Goal: Task Accomplishment & Management: Manage account settings

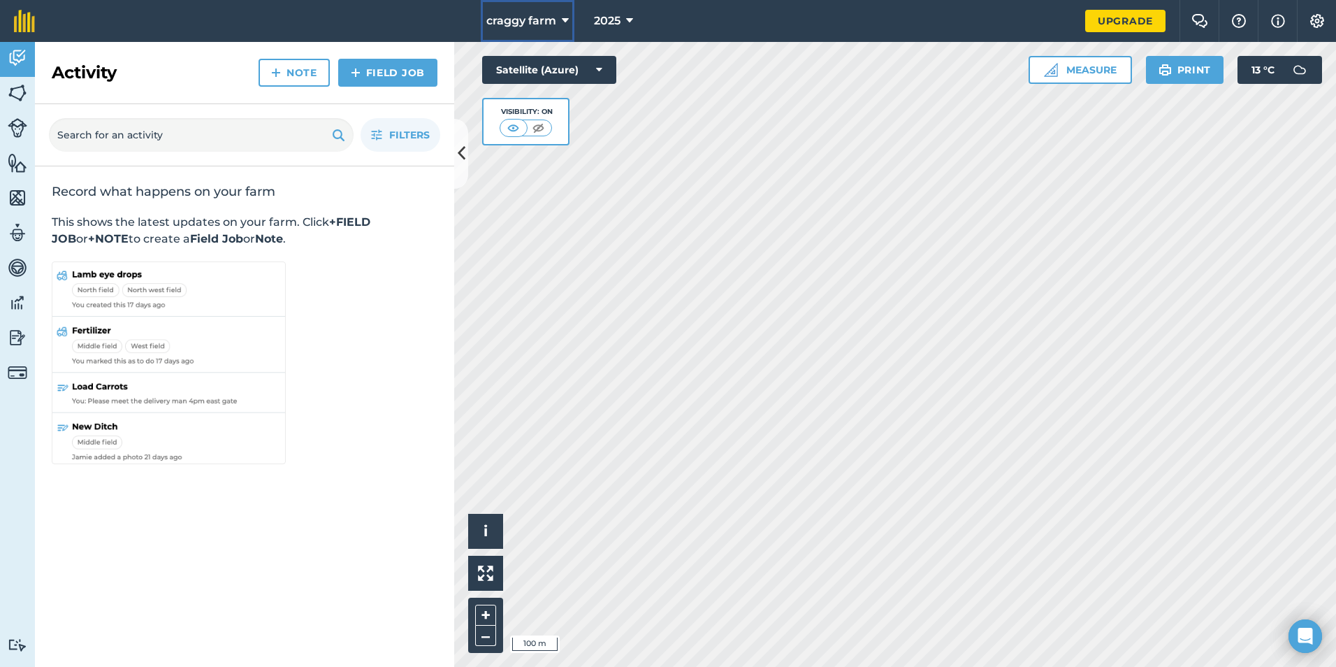
click at [563, 22] on icon at bounding box center [565, 21] width 7 height 17
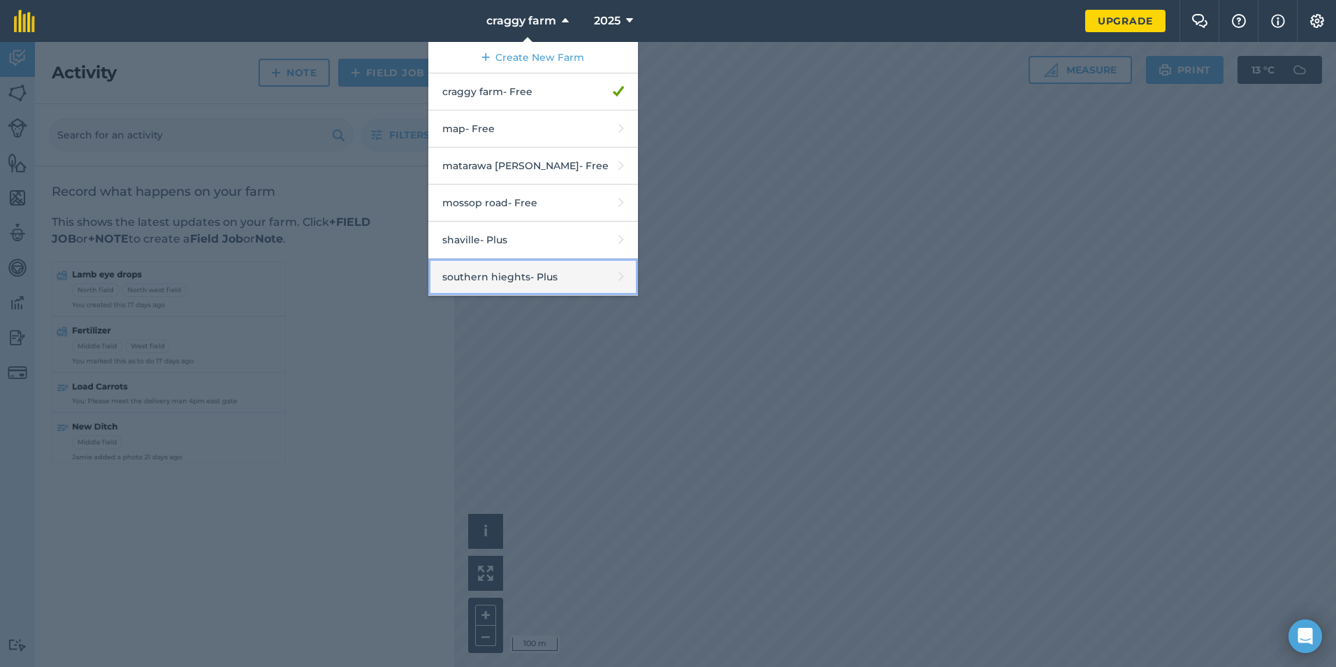
click at [537, 271] on link "southern hieghts - Plus" at bounding box center [533, 277] width 210 height 37
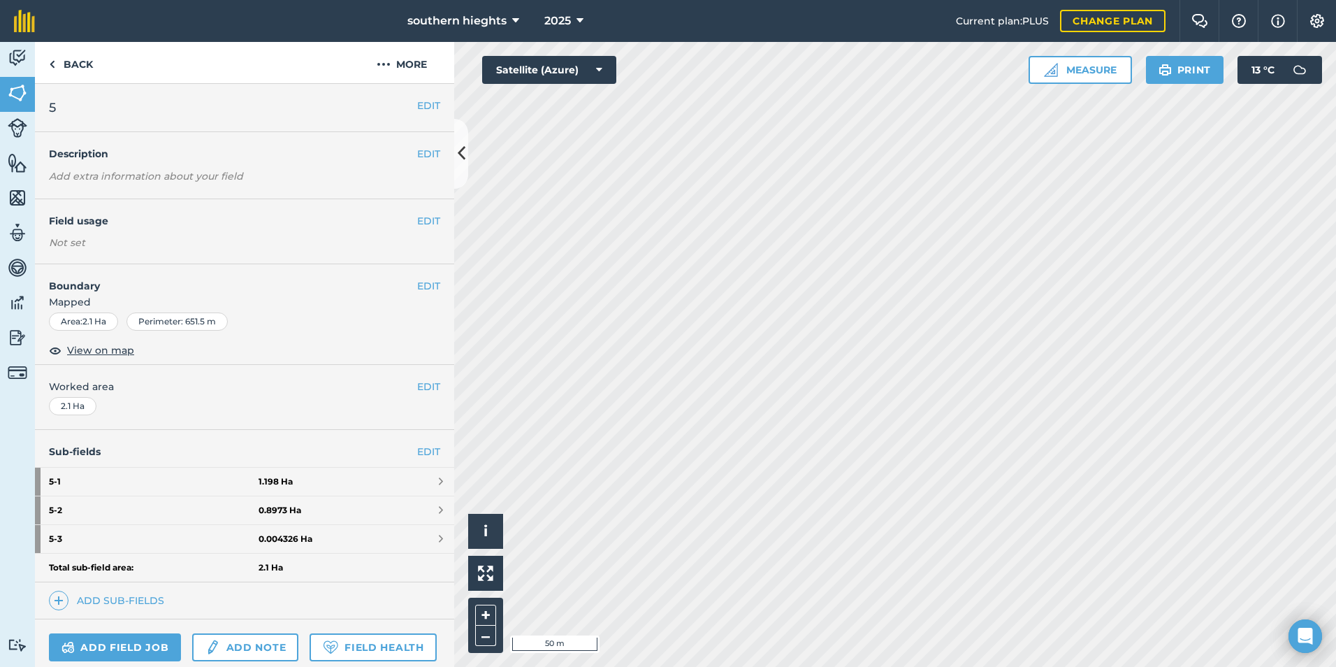
click at [418, 443] on div "Sub-fields EDIT 5 - 1 1.198 Ha 5 - 2 0.8973 Ha 5 - 3 0.004326 Ha Total sub-fiel…" at bounding box center [244, 524] width 419 height 189
click at [418, 447] on link "EDIT" at bounding box center [428, 451] width 23 height 15
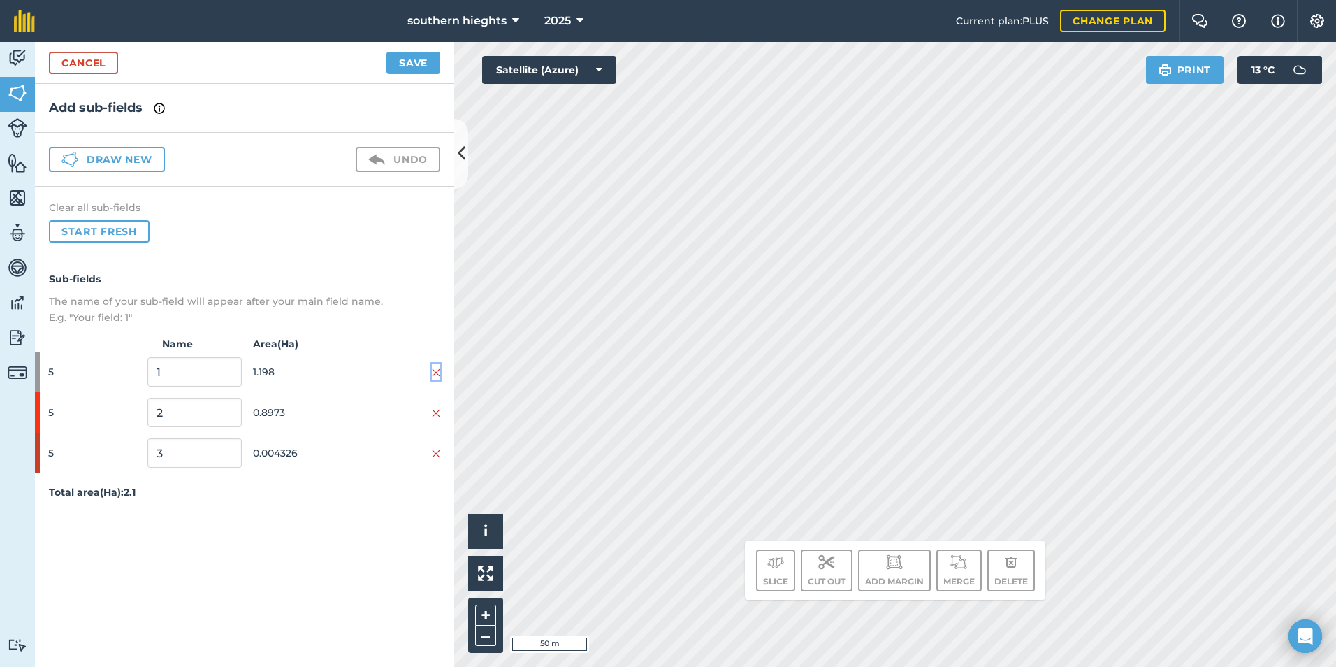
click at [437, 371] on img at bounding box center [436, 372] width 8 height 11
click at [435, 370] on img at bounding box center [436, 372] width 8 height 11
drag, startPoint x: 426, startPoint y: 44, endPoint x: 425, endPoint y: 52, distance: 8.4
click at [425, 46] on div "Cancel Save" at bounding box center [244, 63] width 419 height 42
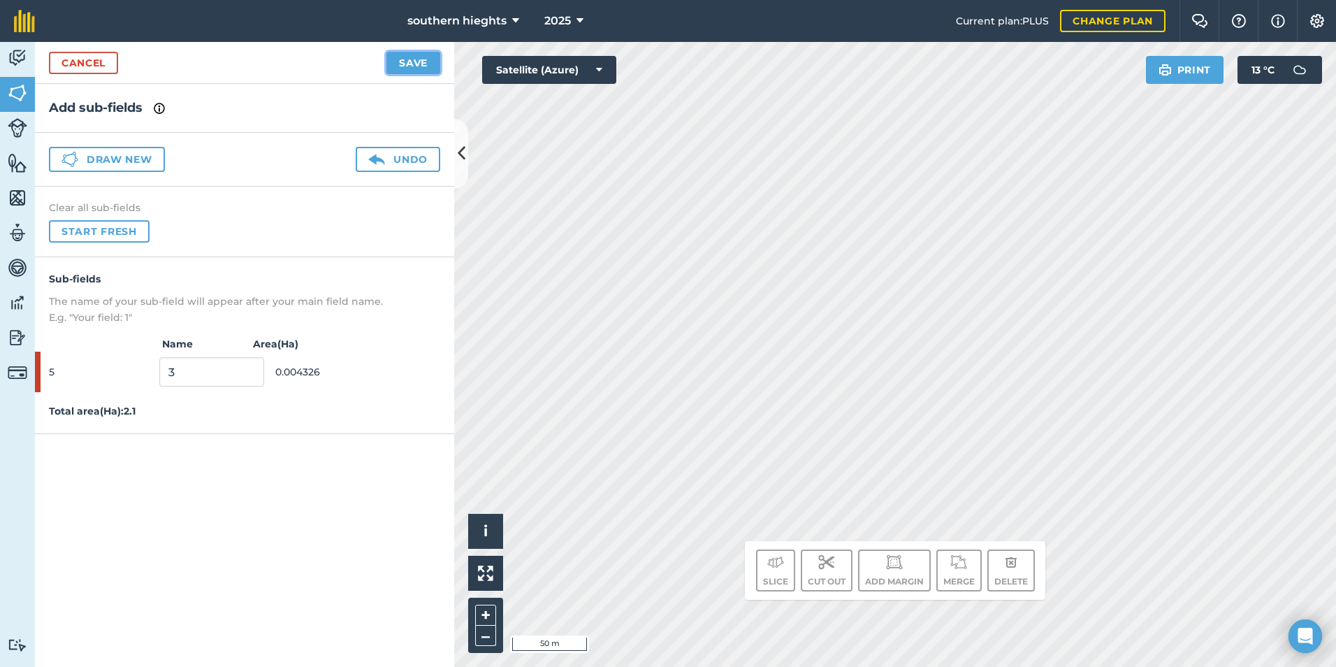
click at [424, 72] on button "Save" at bounding box center [414, 63] width 54 height 22
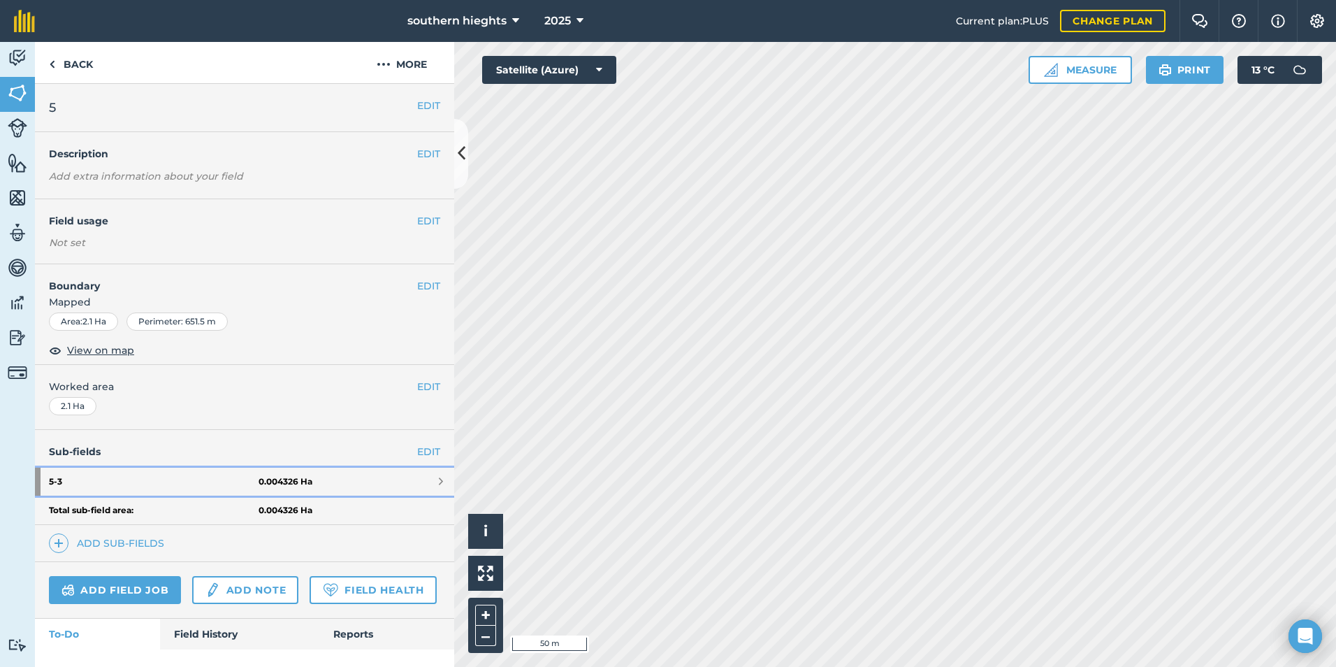
click at [305, 468] on link "5 - 3 0.004326 Ha" at bounding box center [244, 482] width 419 height 28
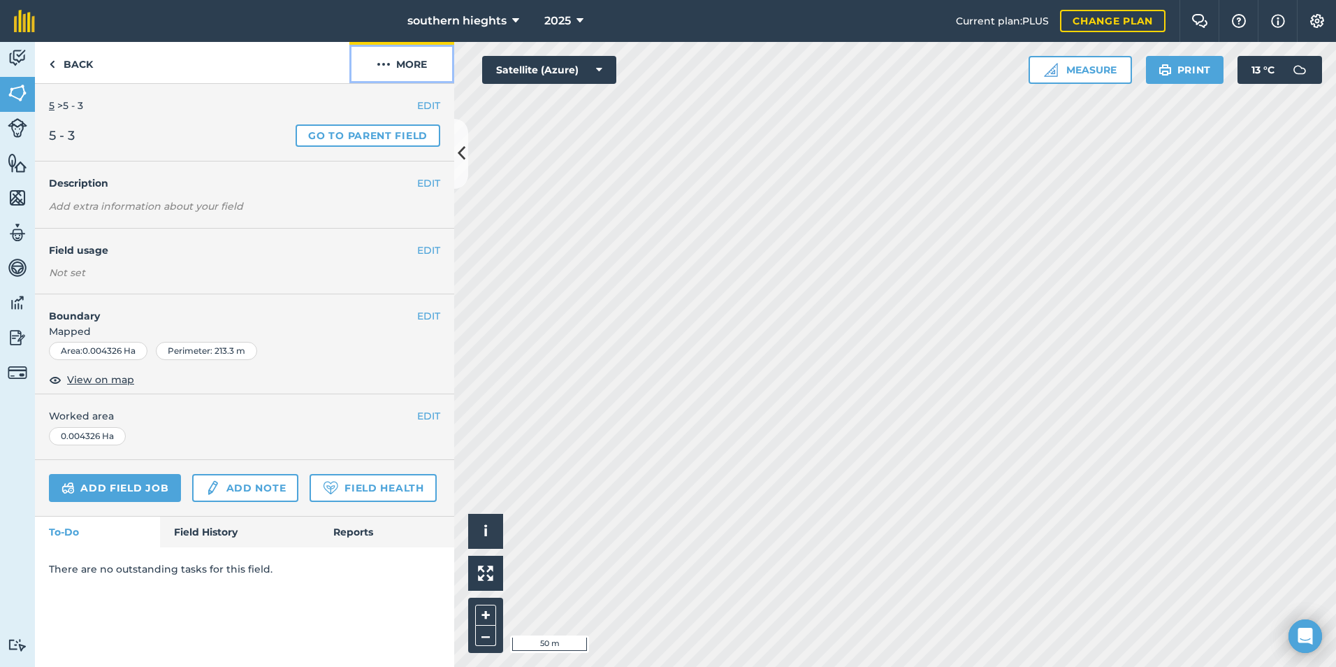
click at [424, 62] on button "More" at bounding box center [401, 62] width 105 height 41
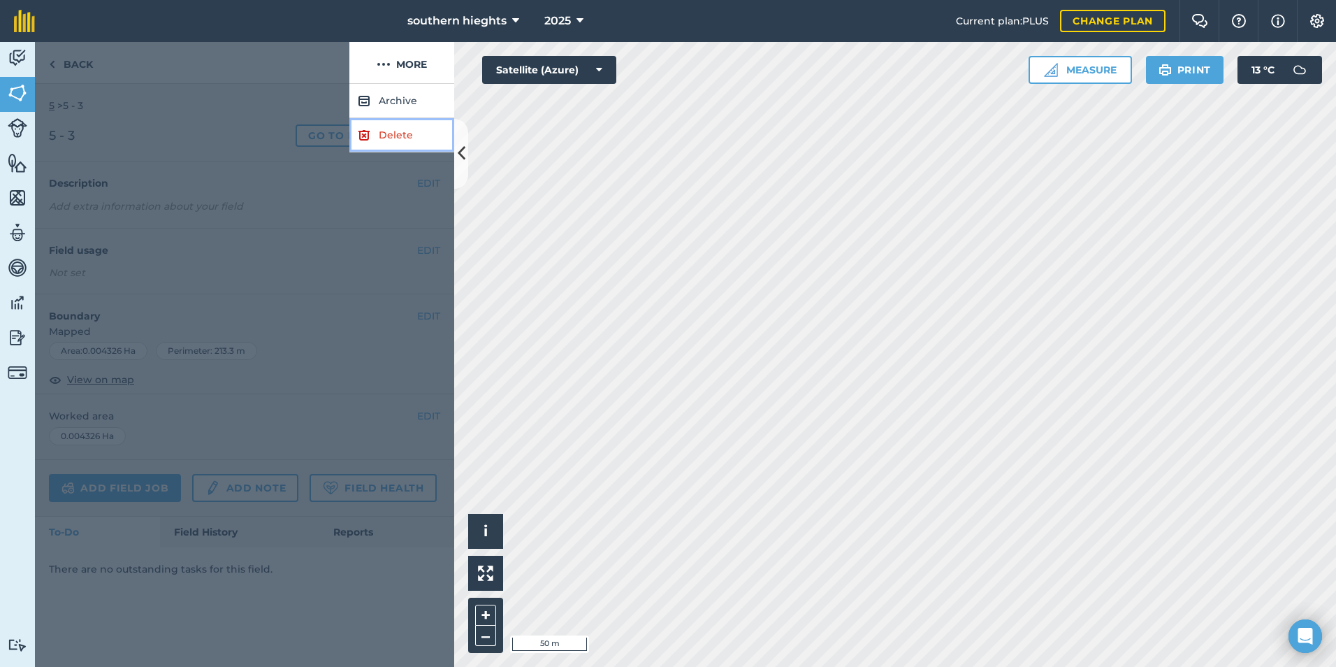
click at [409, 134] on link "Delete" at bounding box center [401, 135] width 105 height 34
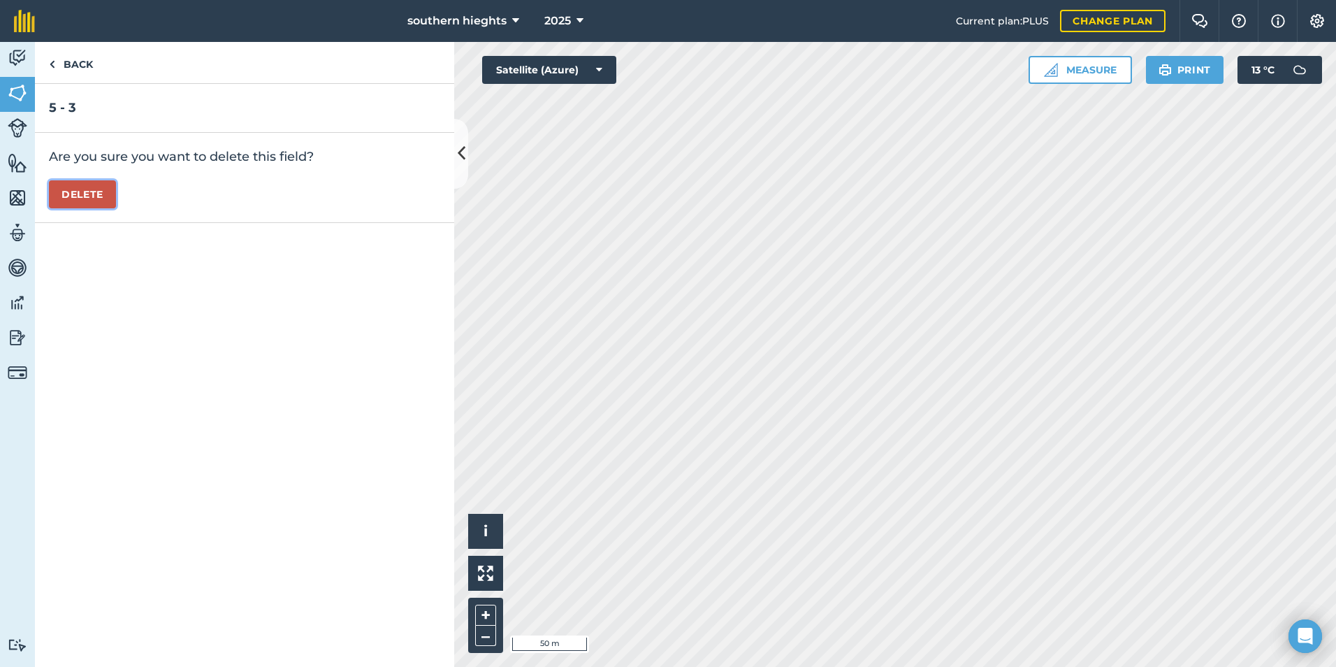
click at [93, 197] on button "Delete" at bounding box center [82, 194] width 67 height 28
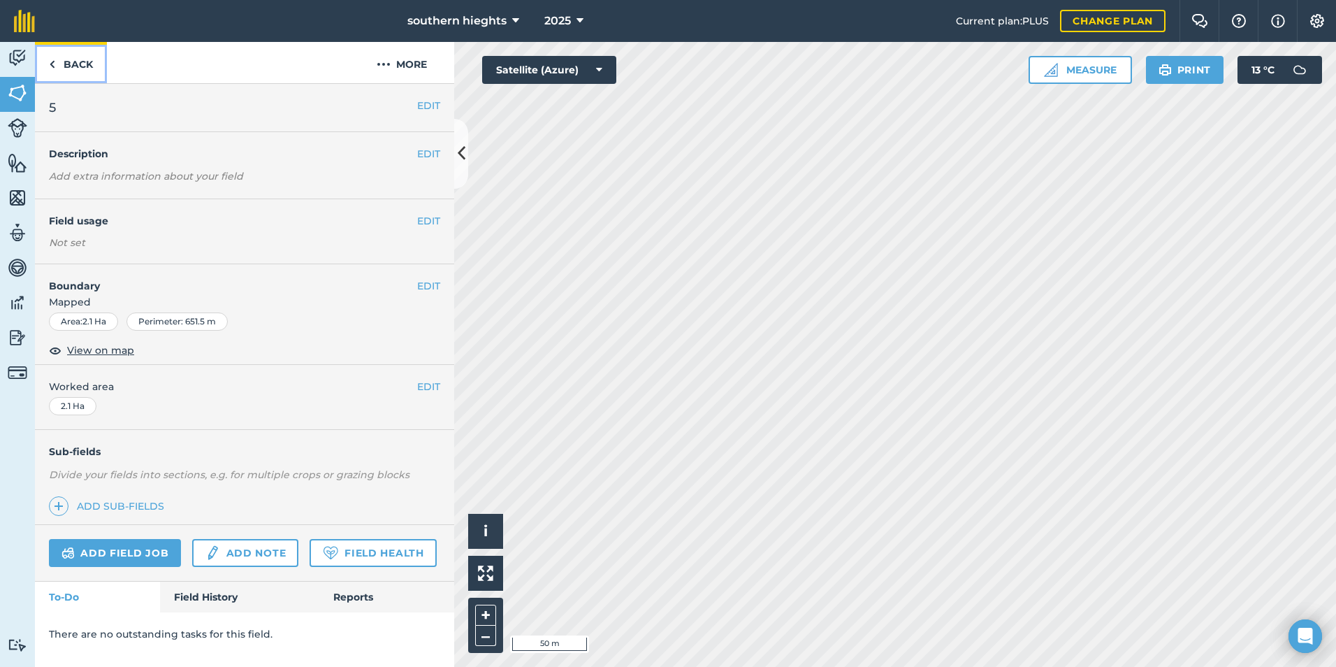
click at [66, 68] on link "Back" at bounding box center [71, 62] width 72 height 41
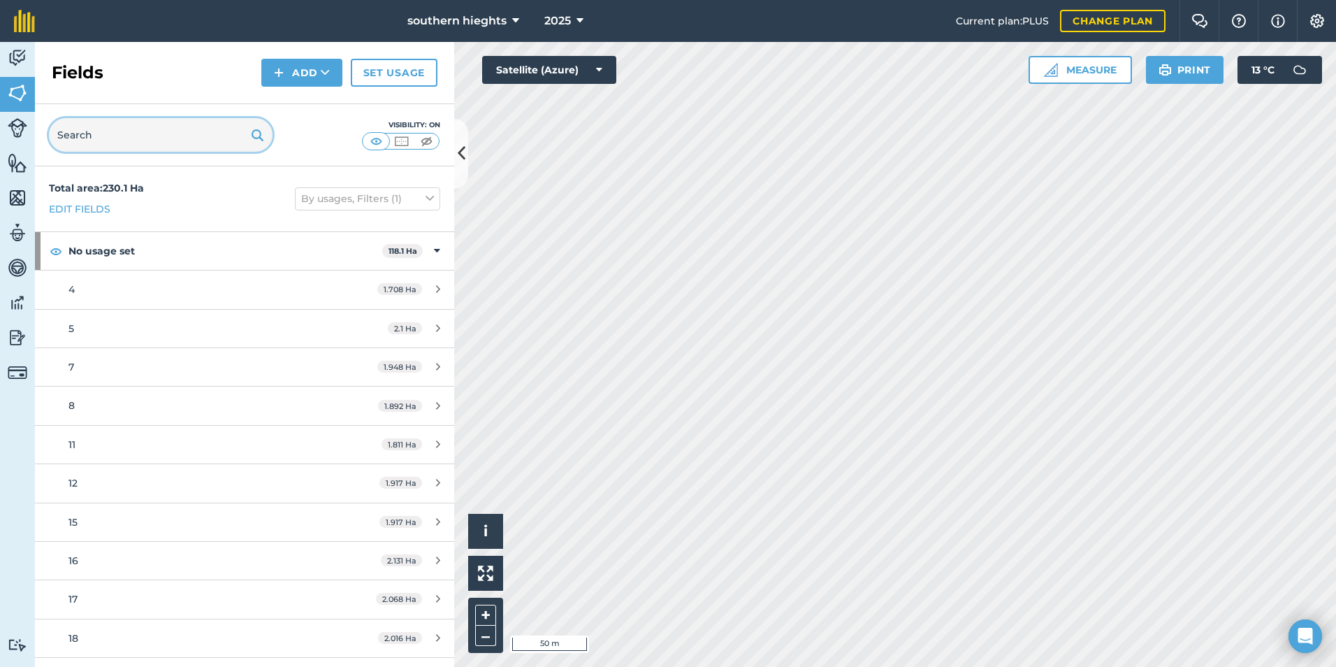
click at [133, 128] on input "text" at bounding box center [161, 135] width 224 height 34
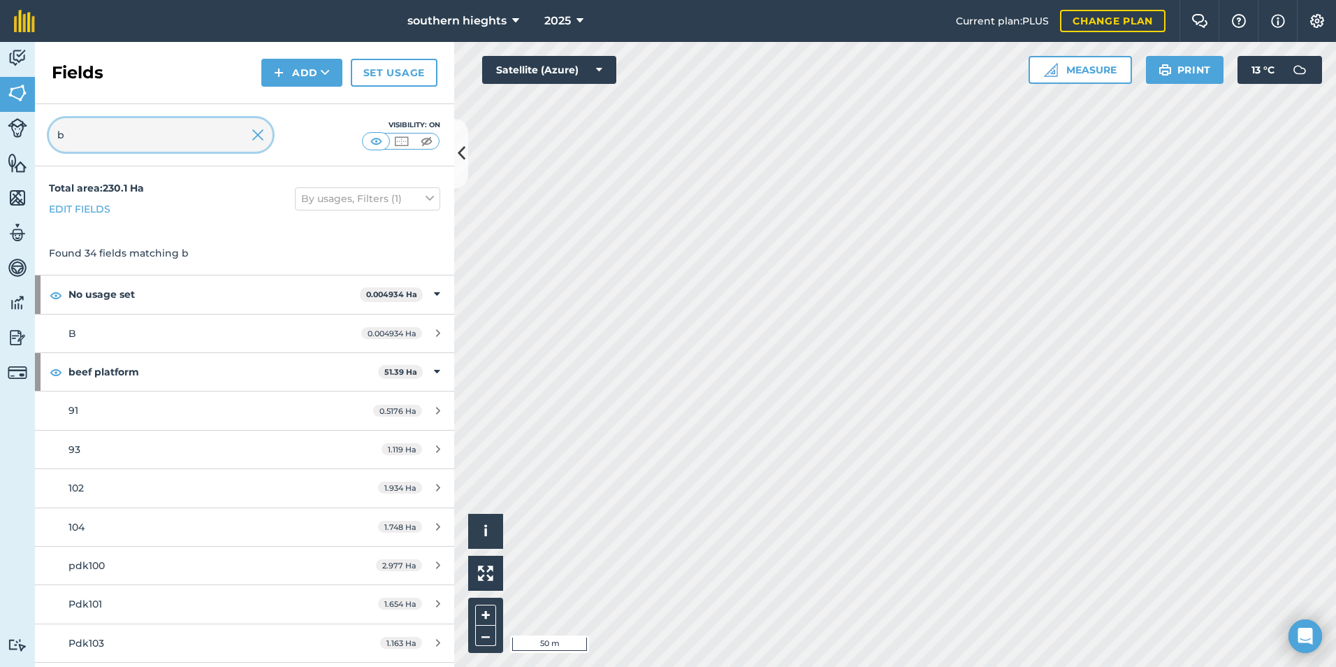
type input "b"
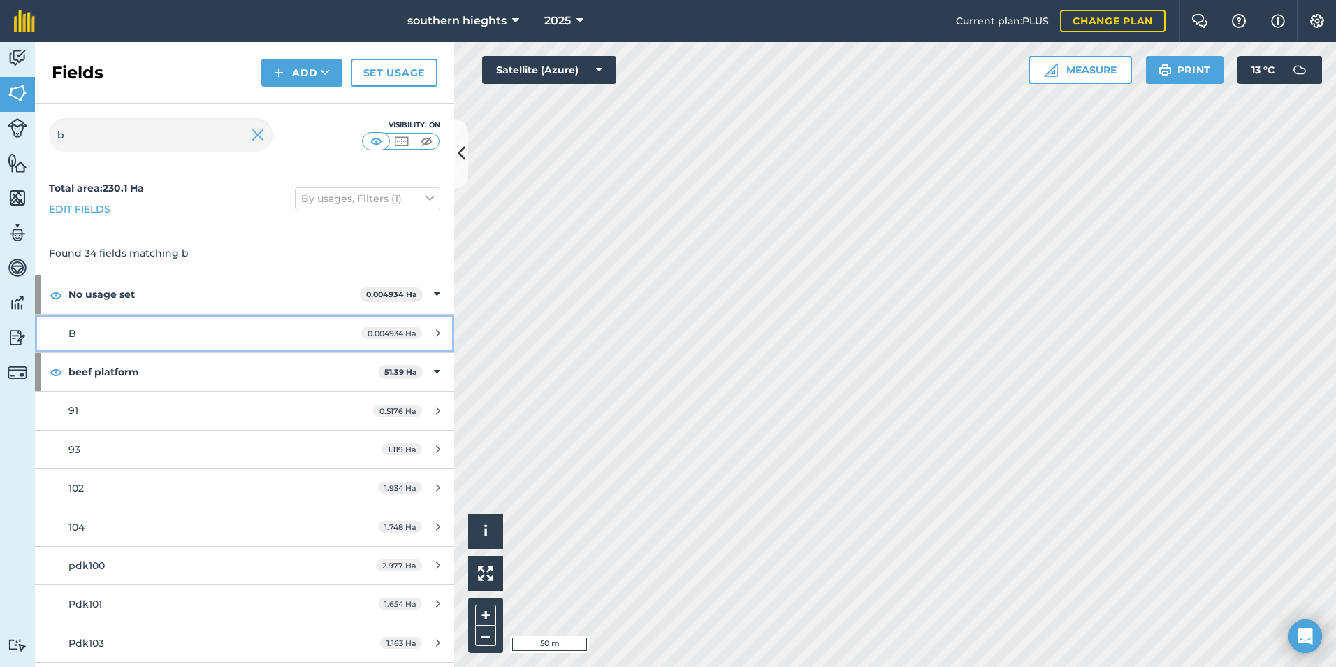
click at [206, 326] on div "B" at bounding box center [199, 333] width 263 height 15
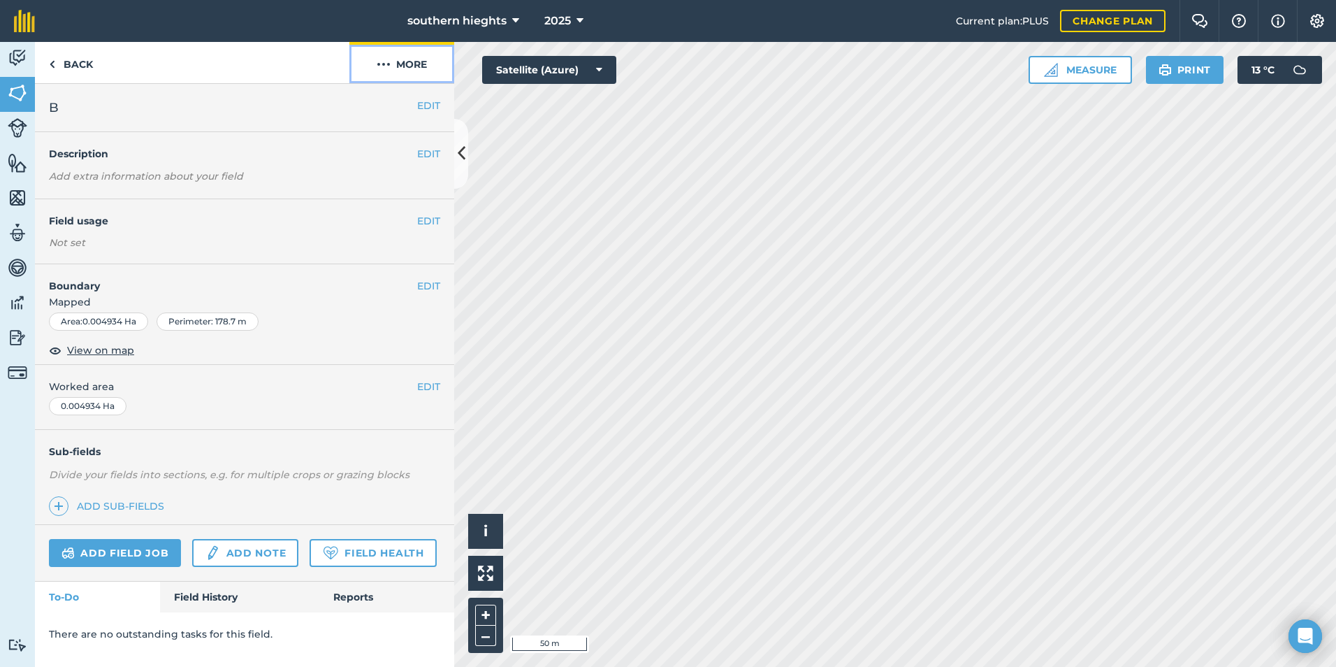
click at [405, 66] on button "More" at bounding box center [401, 62] width 105 height 41
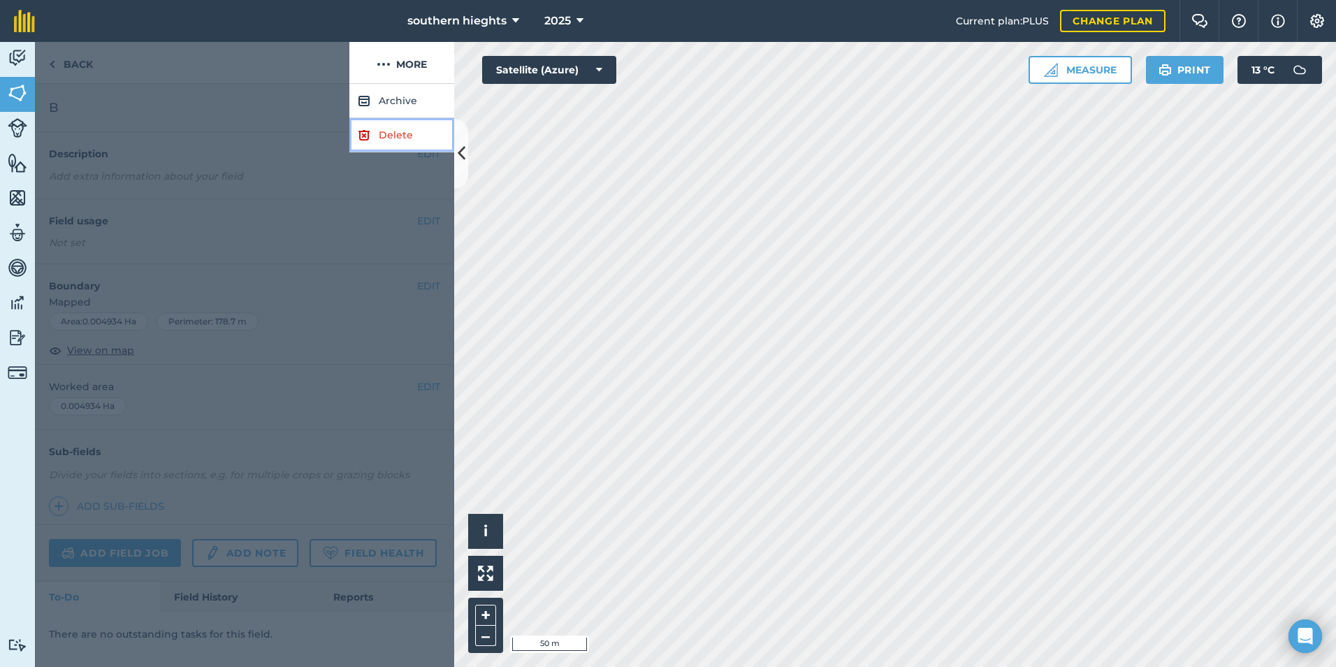
click at [389, 131] on link "Delete" at bounding box center [401, 135] width 105 height 34
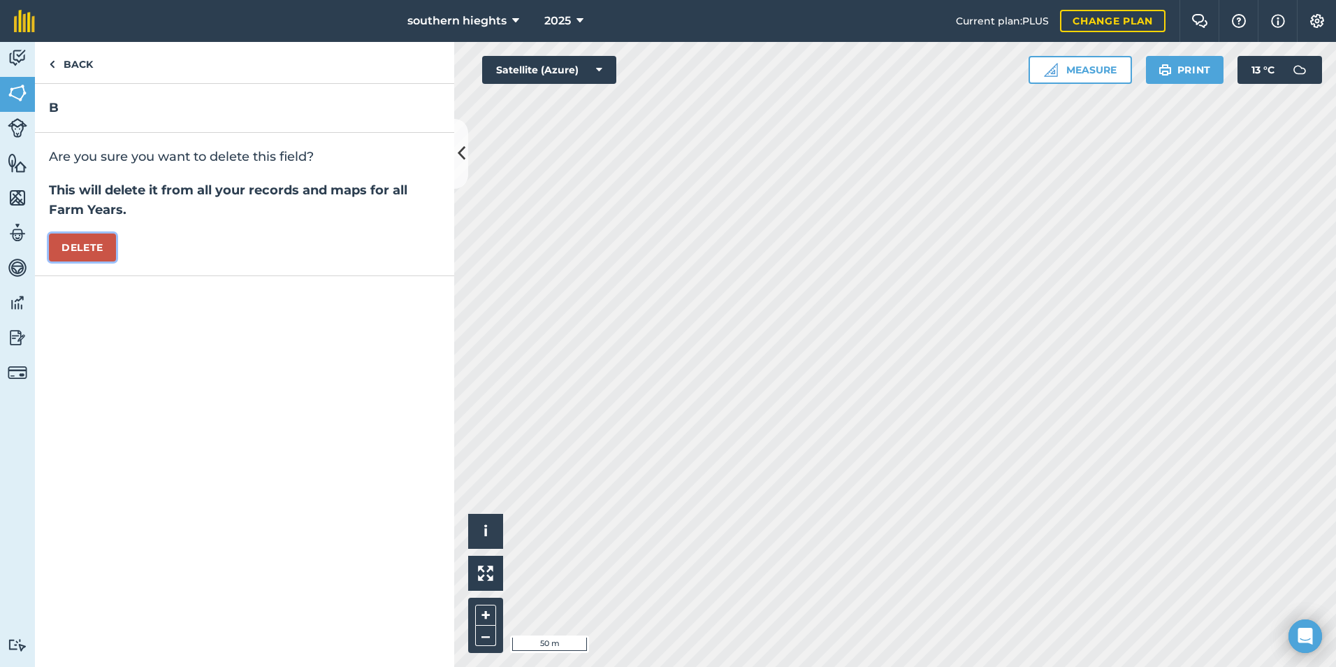
click at [93, 254] on button "Delete" at bounding box center [82, 247] width 67 height 28
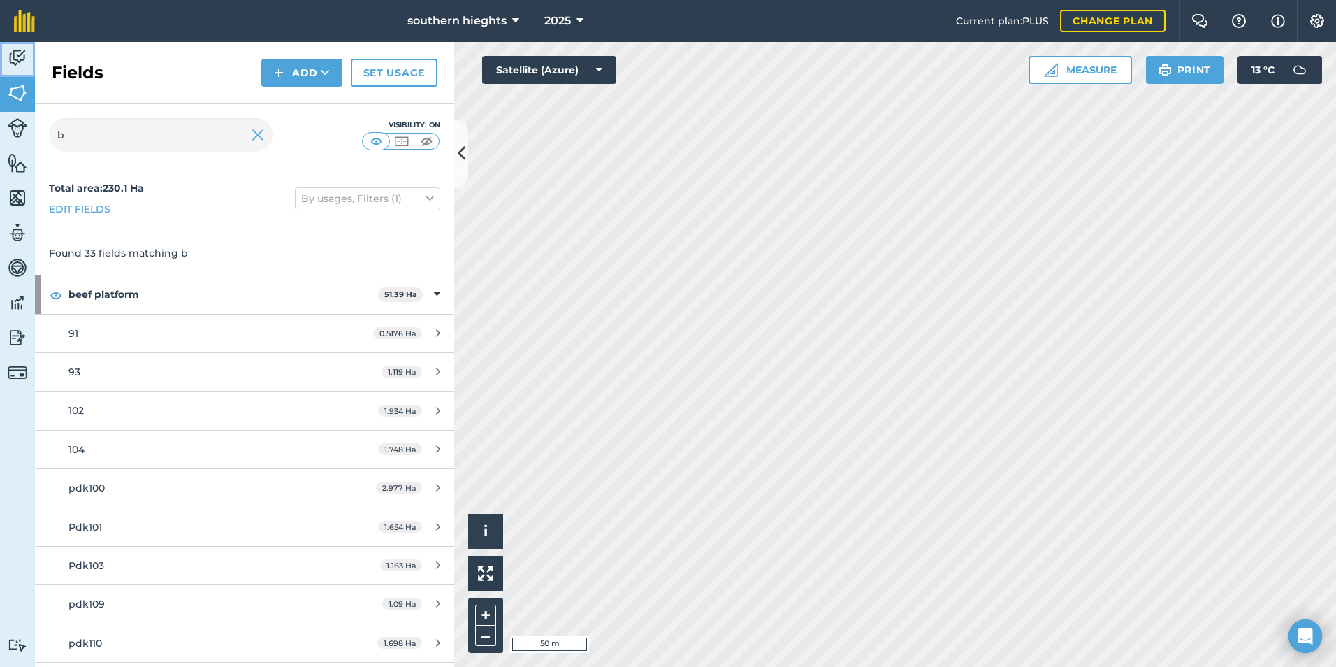
click at [16, 49] on img at bounding box center [18, 58] width 20 height 21
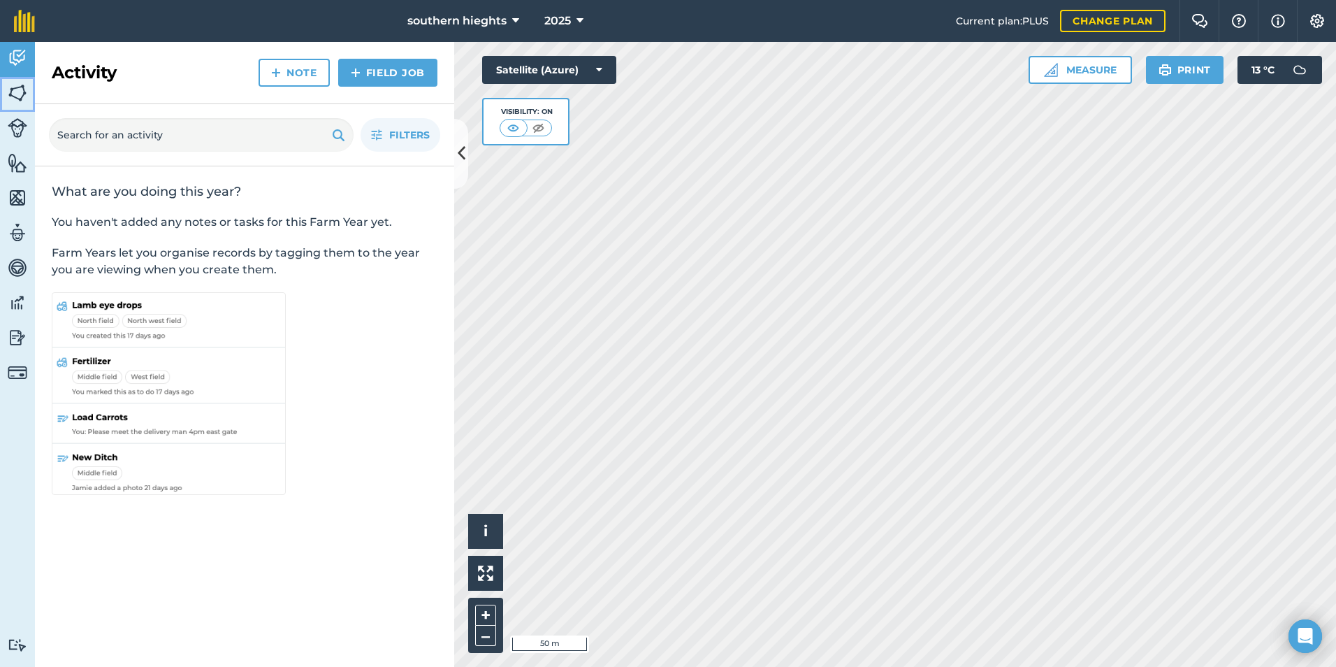
click at [11, 90] on img at bounding box center [18, 92] width 20 height 21
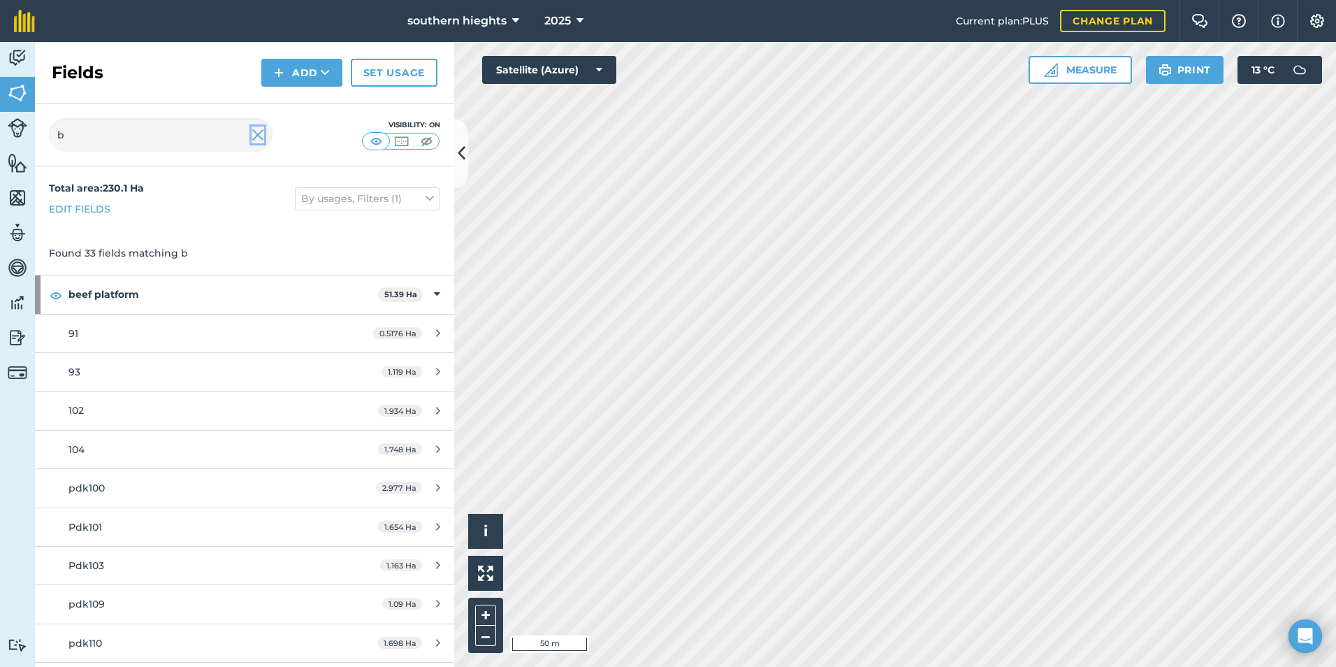
click at [261, 133] on img at bounding box center [258, 135] width 13 height 17
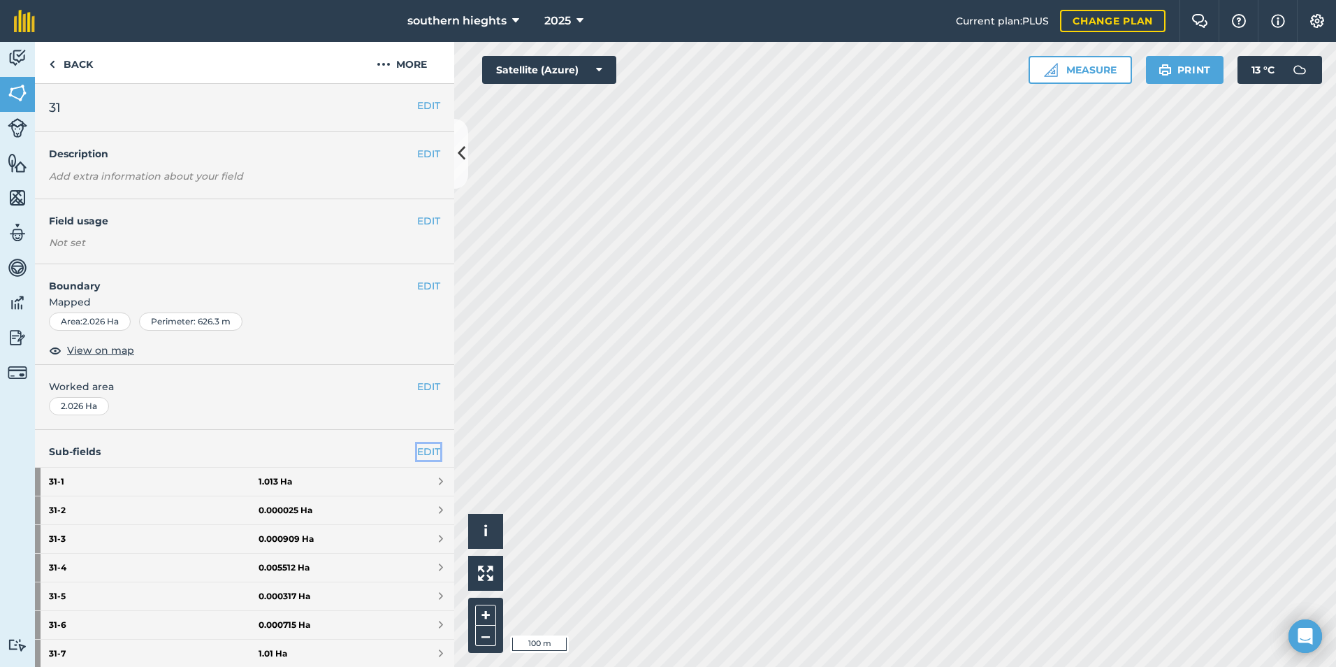
click at [421, 447] on link "EDIT" at bounding box center [428, 451] width 23 height 15
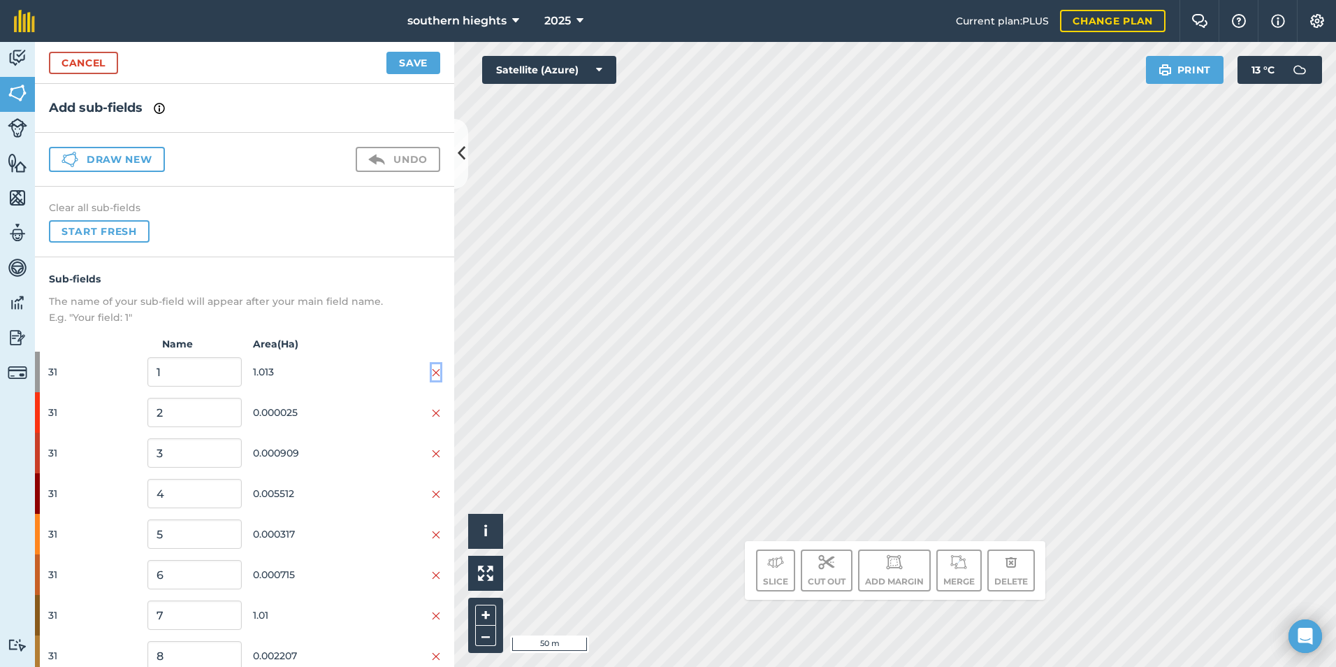
click at [432, 373] on img at bounding box center [436, 372] width 8 height 11
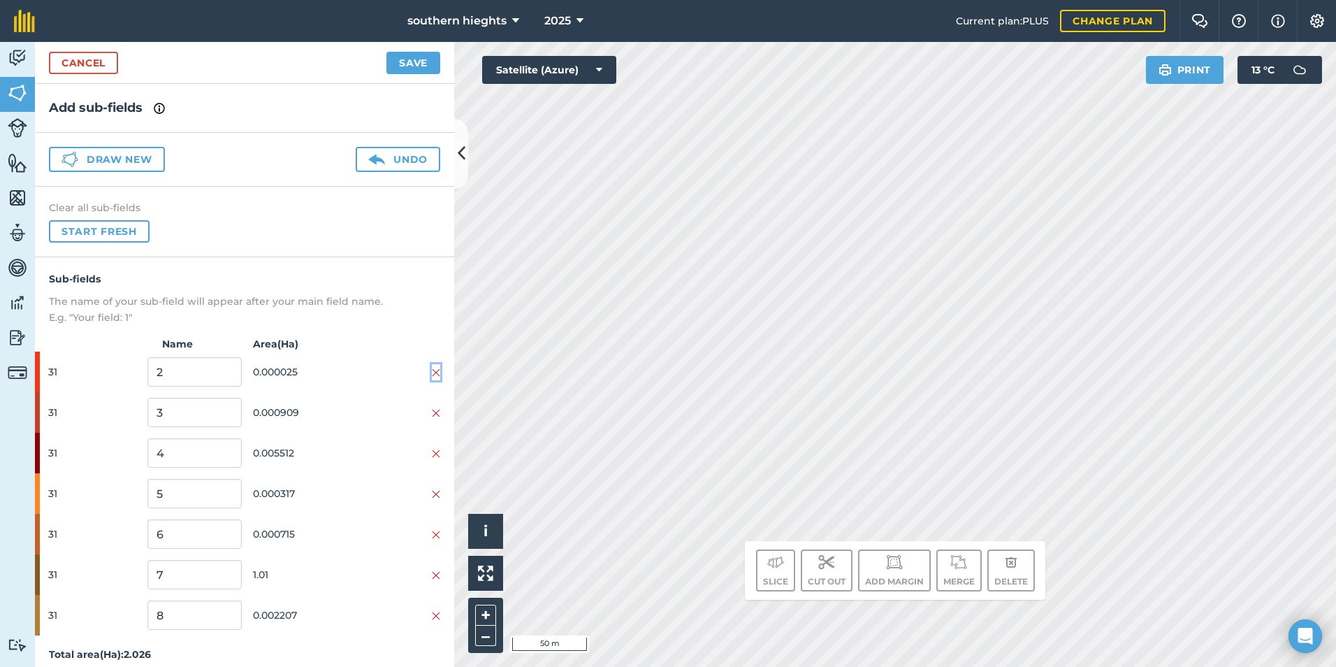
click at [432, 373] on img at bounding box center [436, 372] width 8 height 11
click at [427, 405] on div at bounding box center [394, 412] width 94 height 15
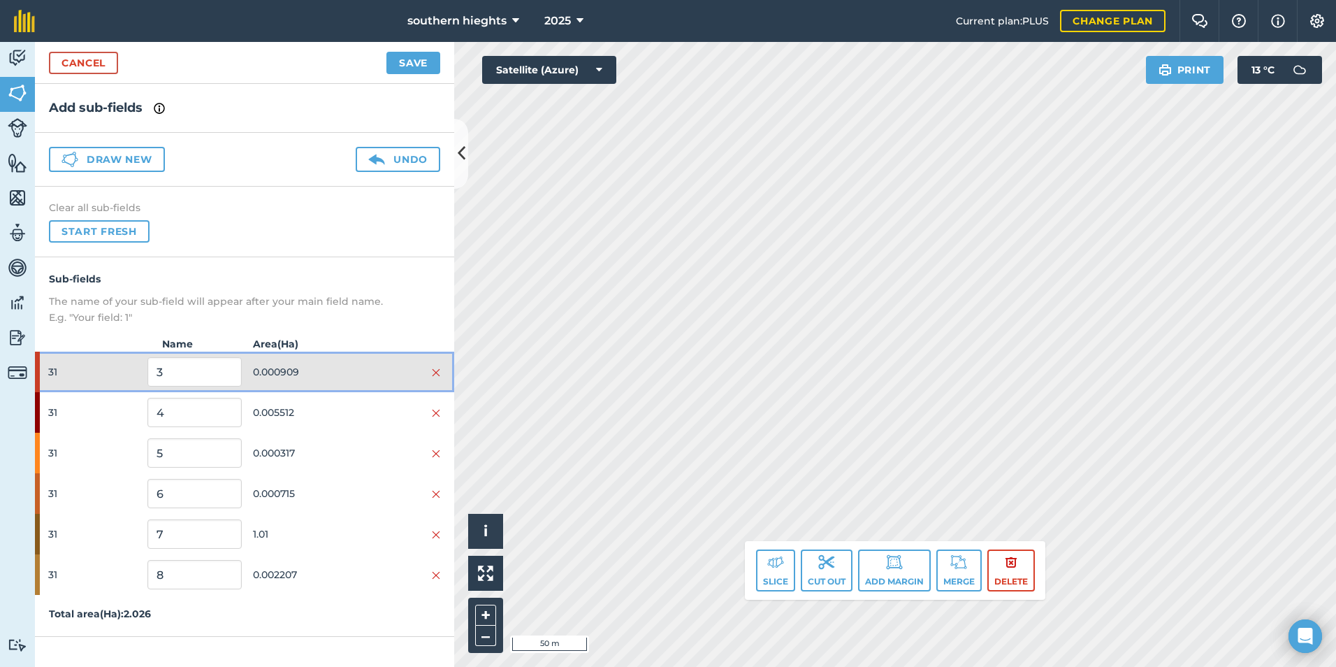
click at [427, 373] on div at bounding box center [394, 371] width 94 height 15
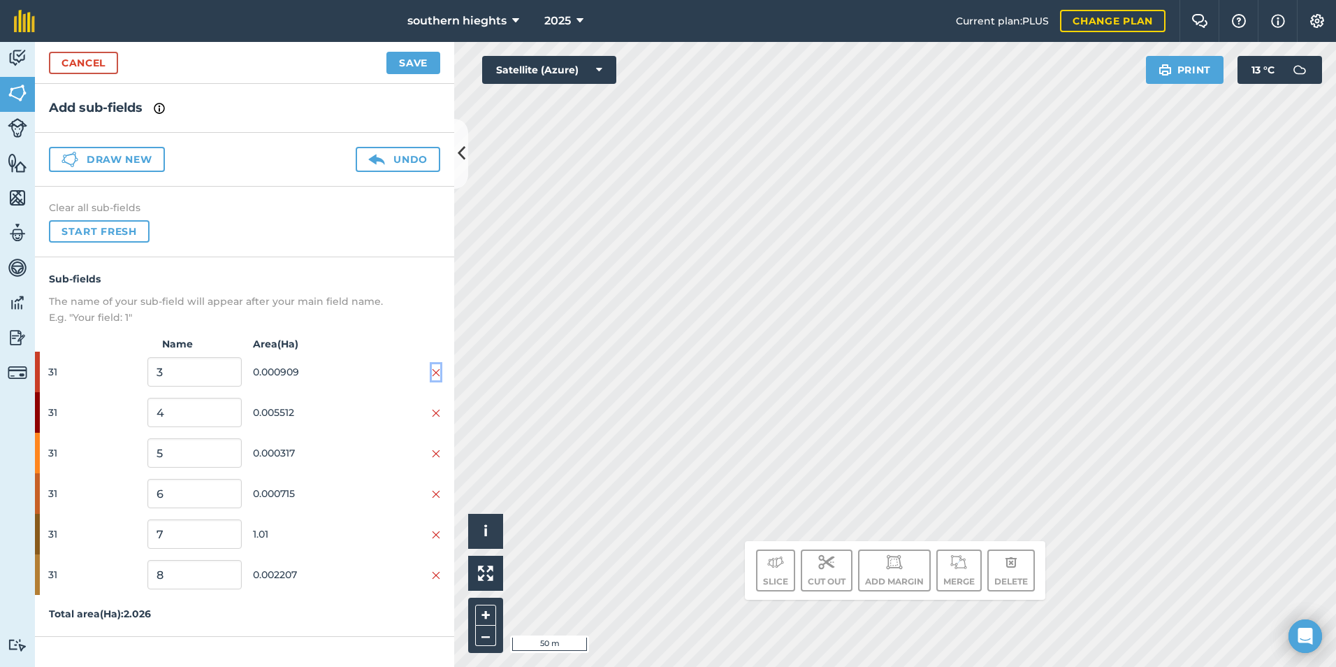
click at [436, 371] on img at bounding box center [436, 372] width 8 height 11
click at [436, 407] on img at bounding box center [436, 412] width 8 height 11
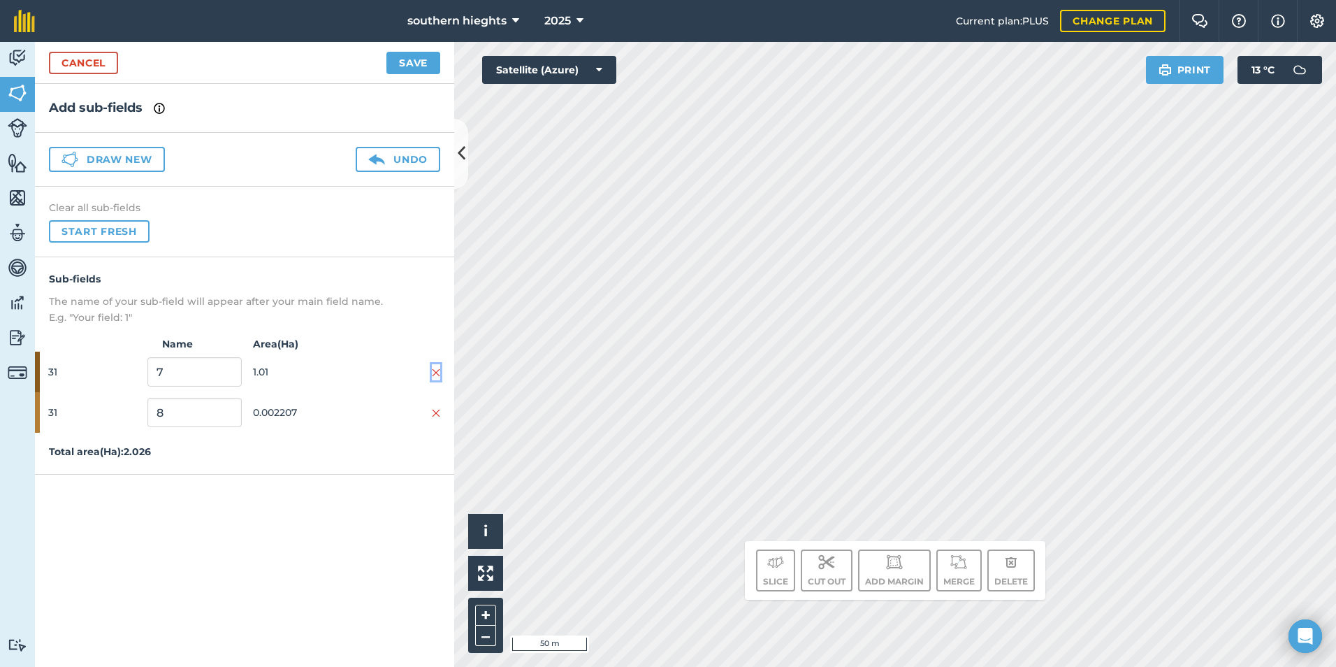
click at [436, 371] on img at bounding box center [436, 372] width 8 height 11
click at [408, 61] on button "Save" at bounding box center [414, 63] width 54 height 22
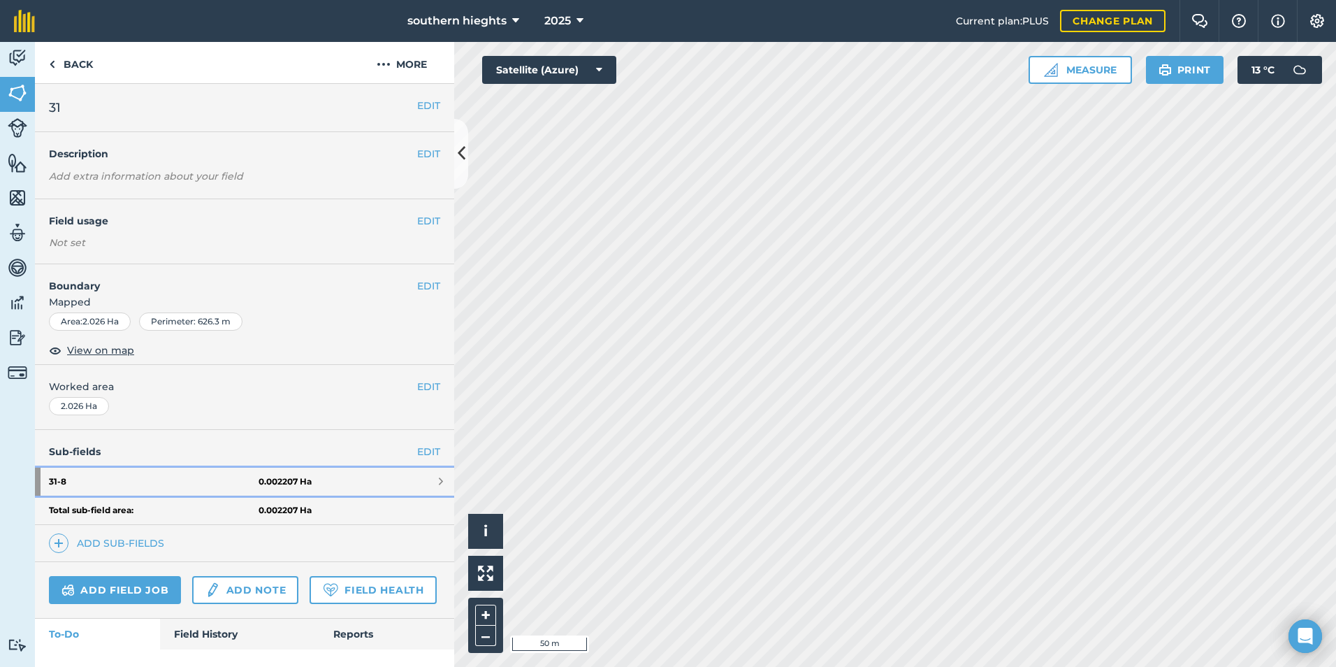
click at [241, 479] on strong "31 - 8" at bounding box center [154, 482] width 210 height 28
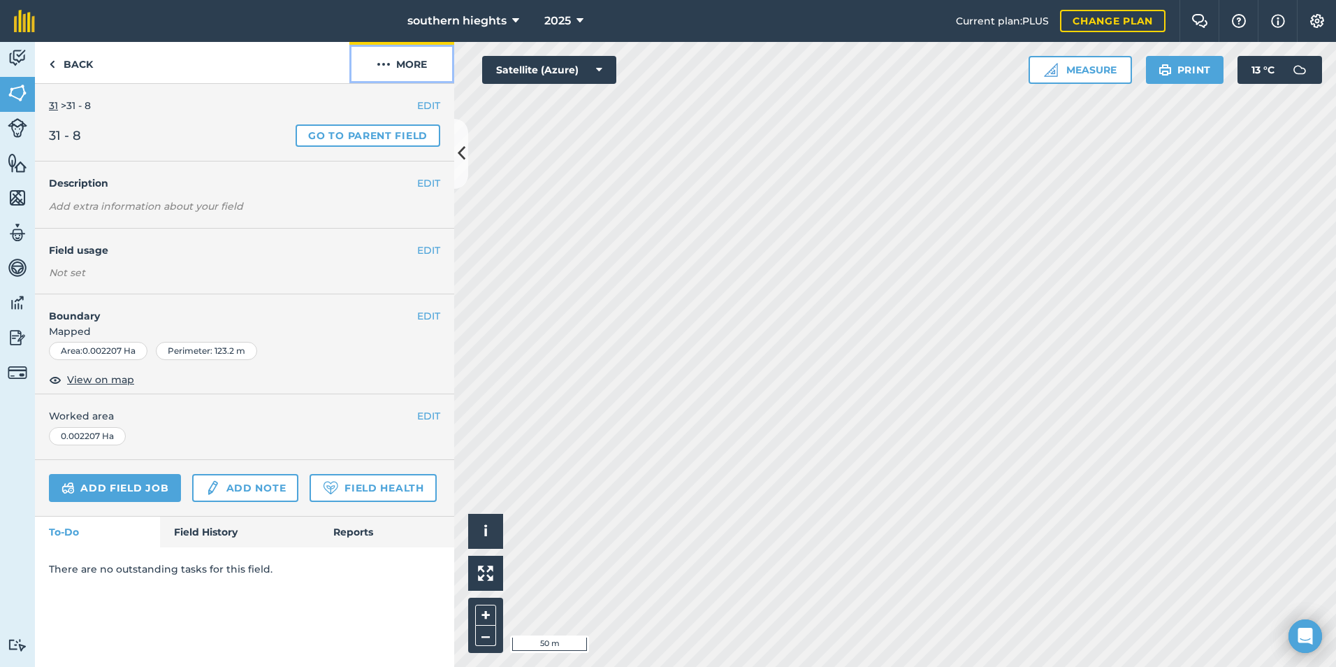
click at [381, 59] on img at bounding box center [384, 64] width 14 height 17
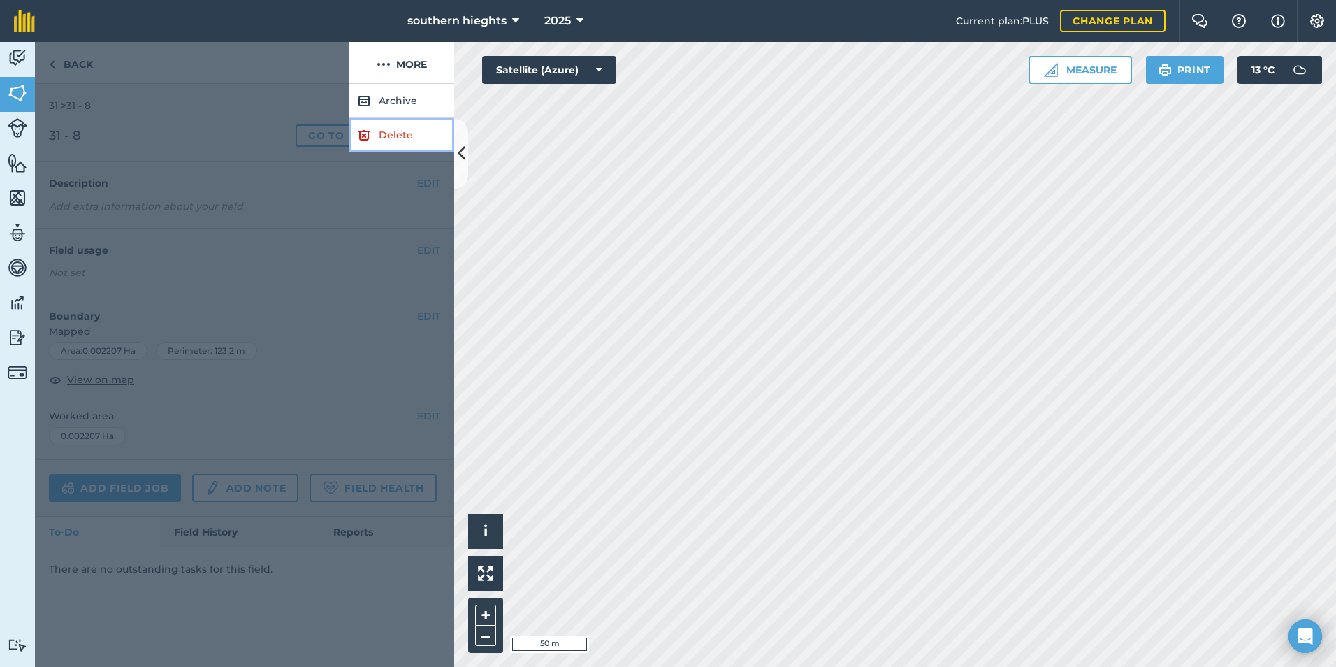
click at [396, 136] on link "Delete" at bounding box center [401, 135] width 105 height 34
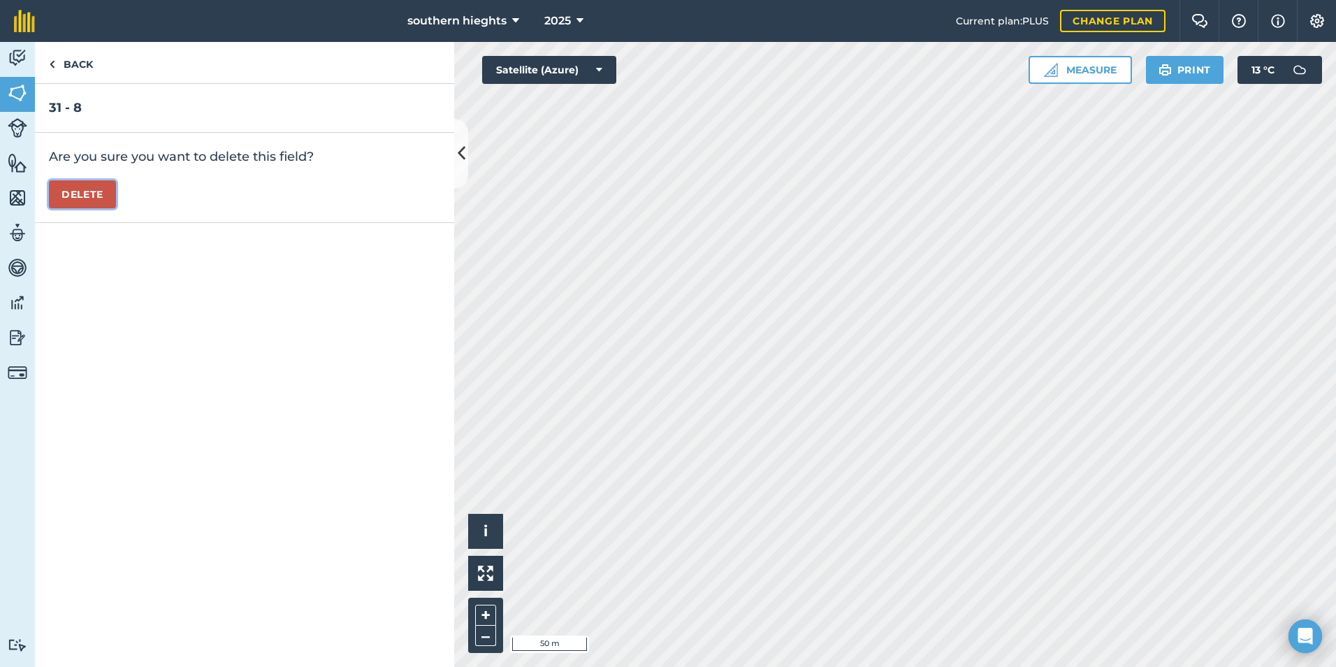
click at [92, 195] on button "Delete" at bounding box center [82, 194] width 67 height 28
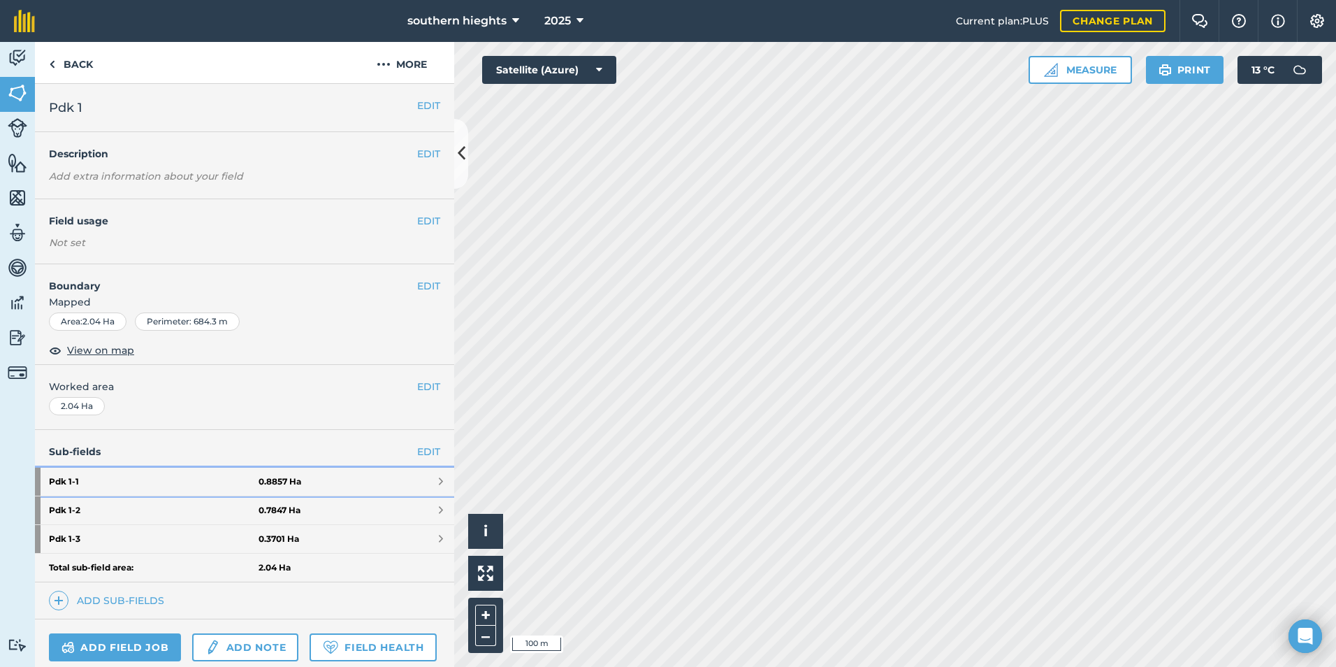
click at [400, 477] on link "Pdk 1 - 1 0.8857 Ha" at bounding box center [244, 482] width 419 height 28
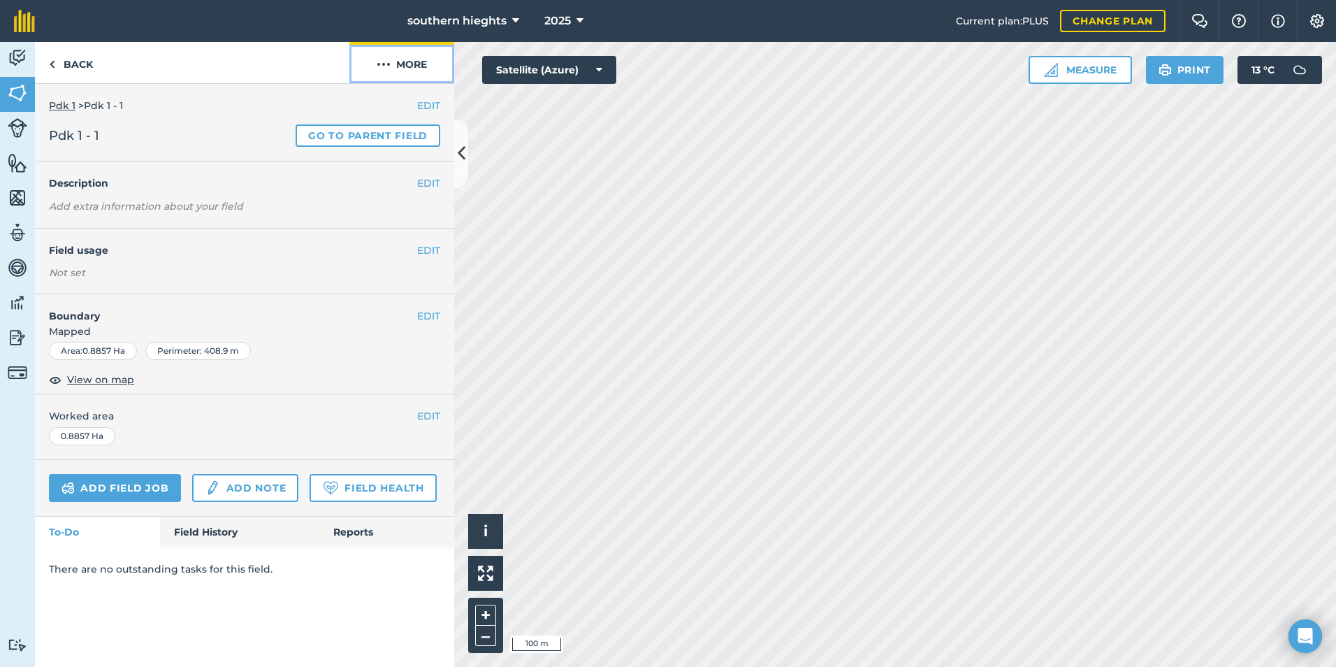
click at [419, 52] on button "More" at bounding box center [401, 62] width 105 height 41
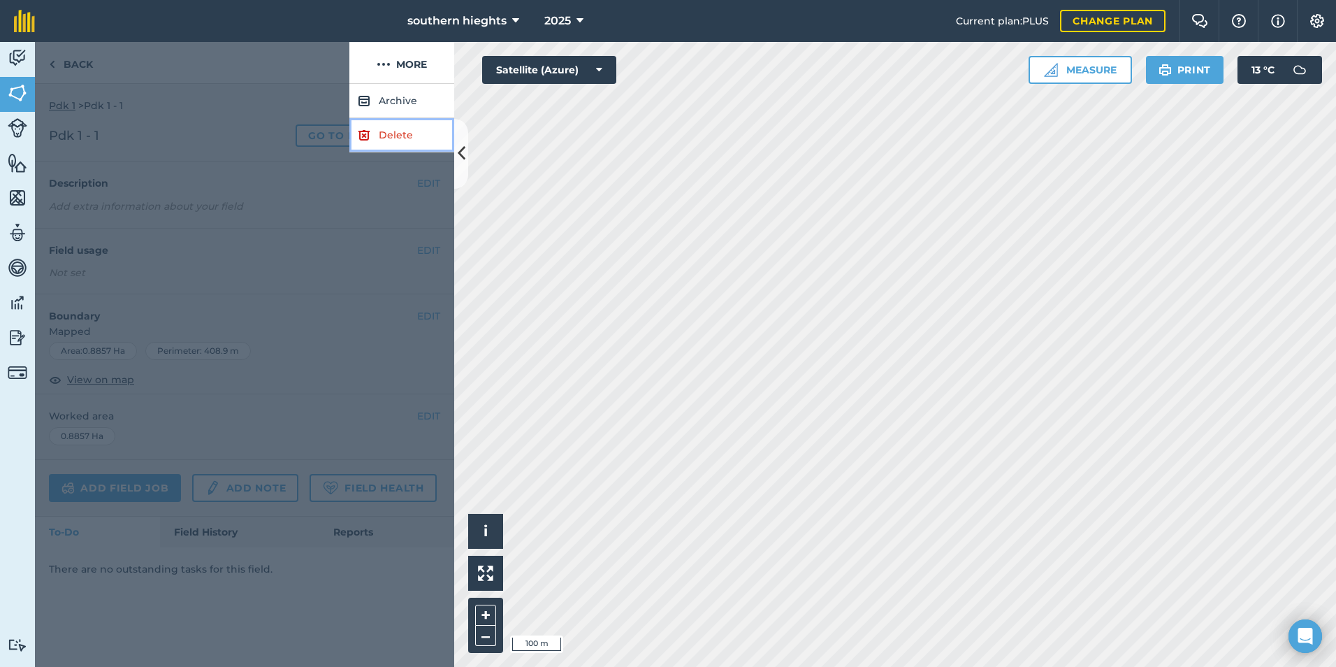
click at [391, 129] on link "Delete" at bounding box center [401, 135] width 105 height 34
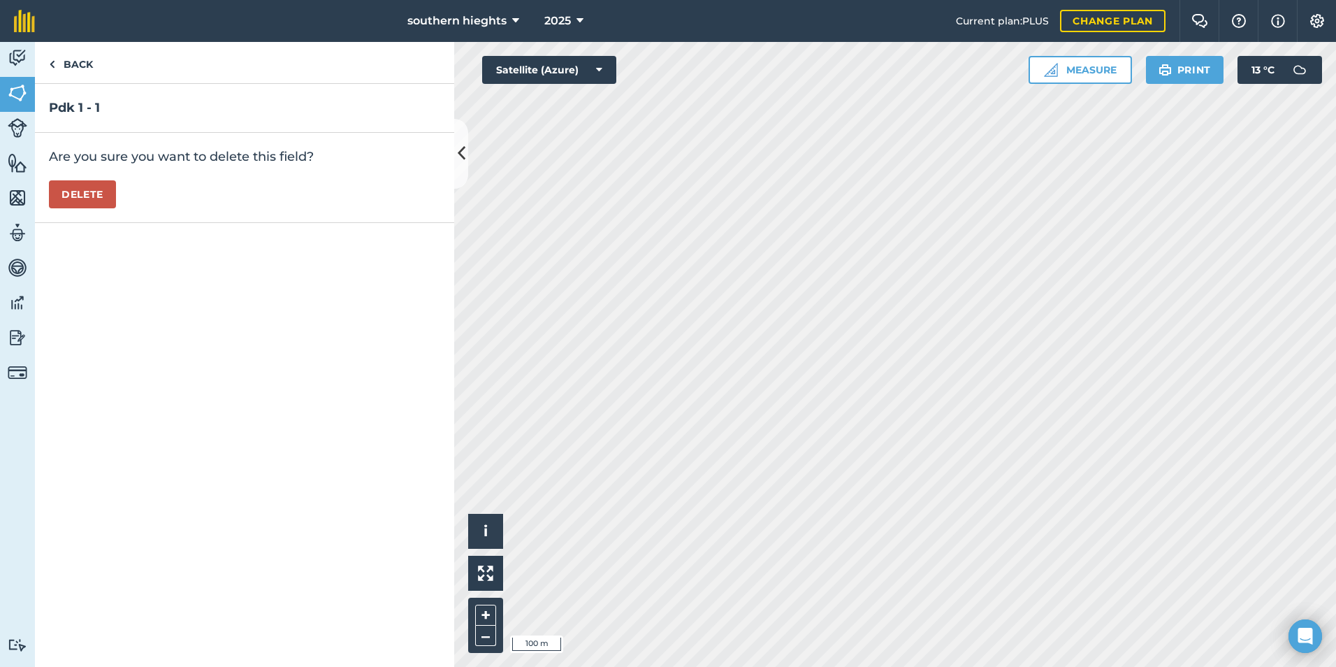
click at [100, 177] on div "Are you sure you want to delete this field? [GEOGRAPHIC_DATA]" at bounding box center [244, 178] width 419 height 90
click at [109, 182] on button "Delete" at bounding box center [82, 194] width 67 height 28
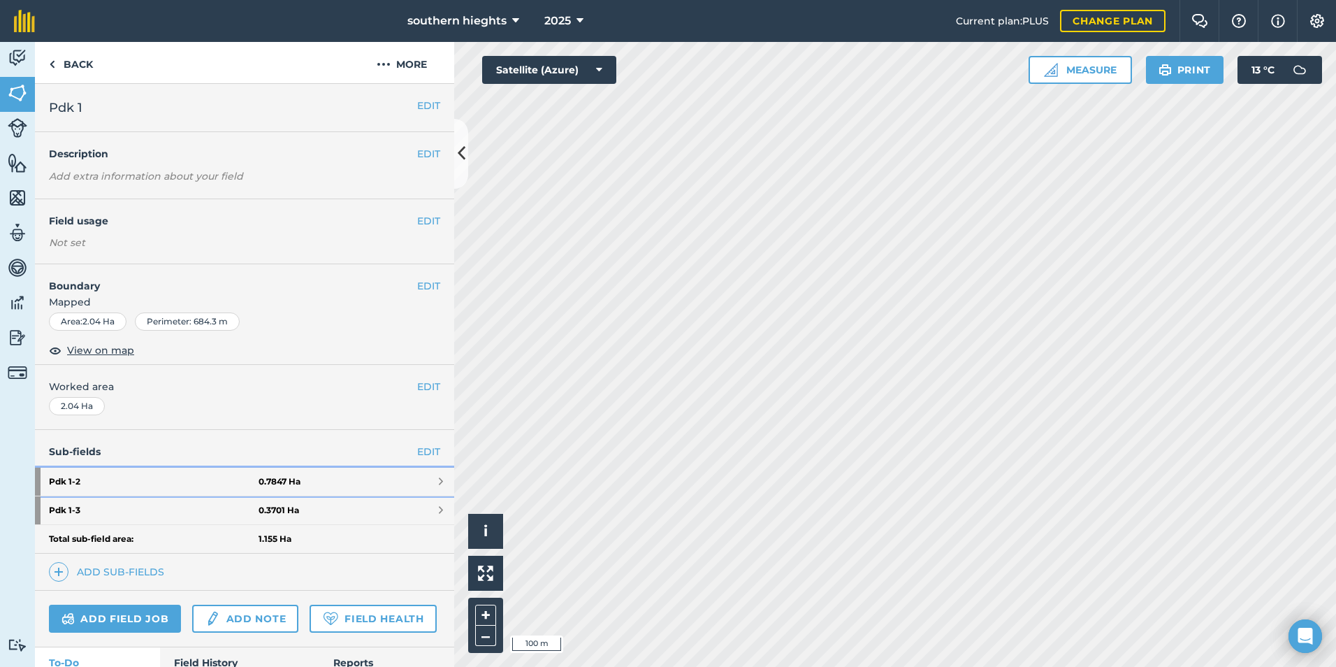
click at [335, 481] on link "Pdk 1 - 2 0.7847 Ha" at bounding box center [244, 482] width 419 height 28
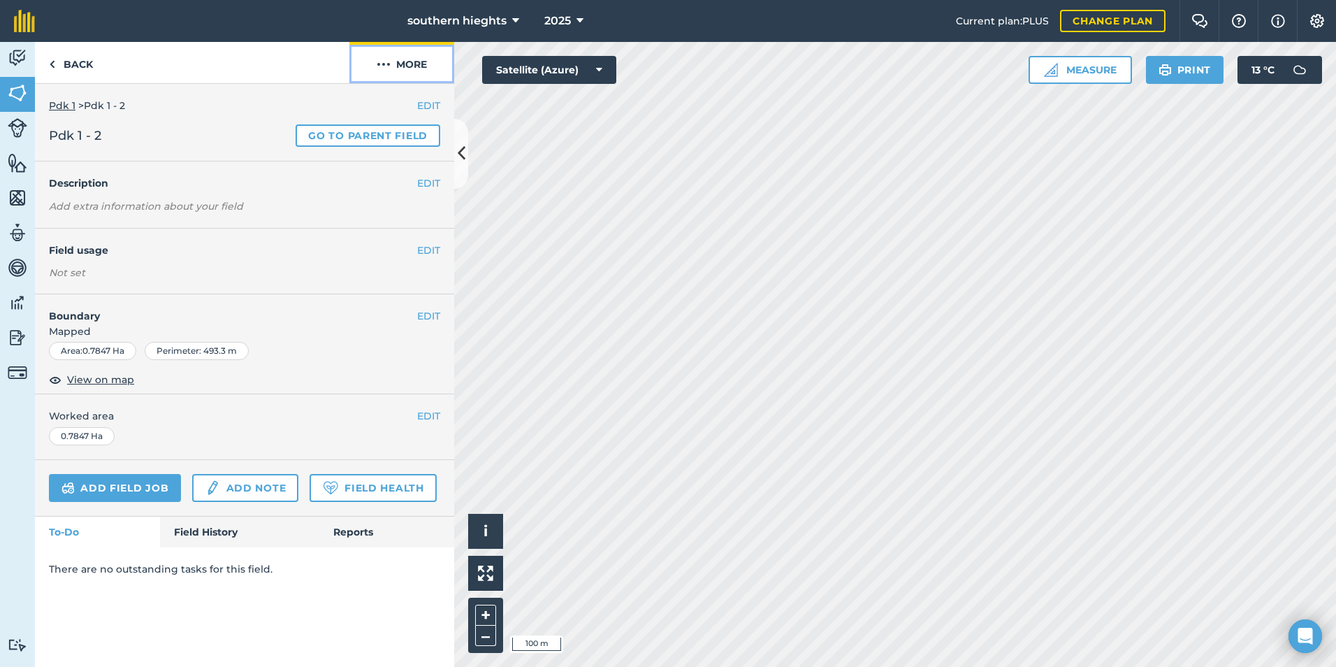
click at [404, 52] on button "More" at bounding box center [401, 62] width 105 height 41
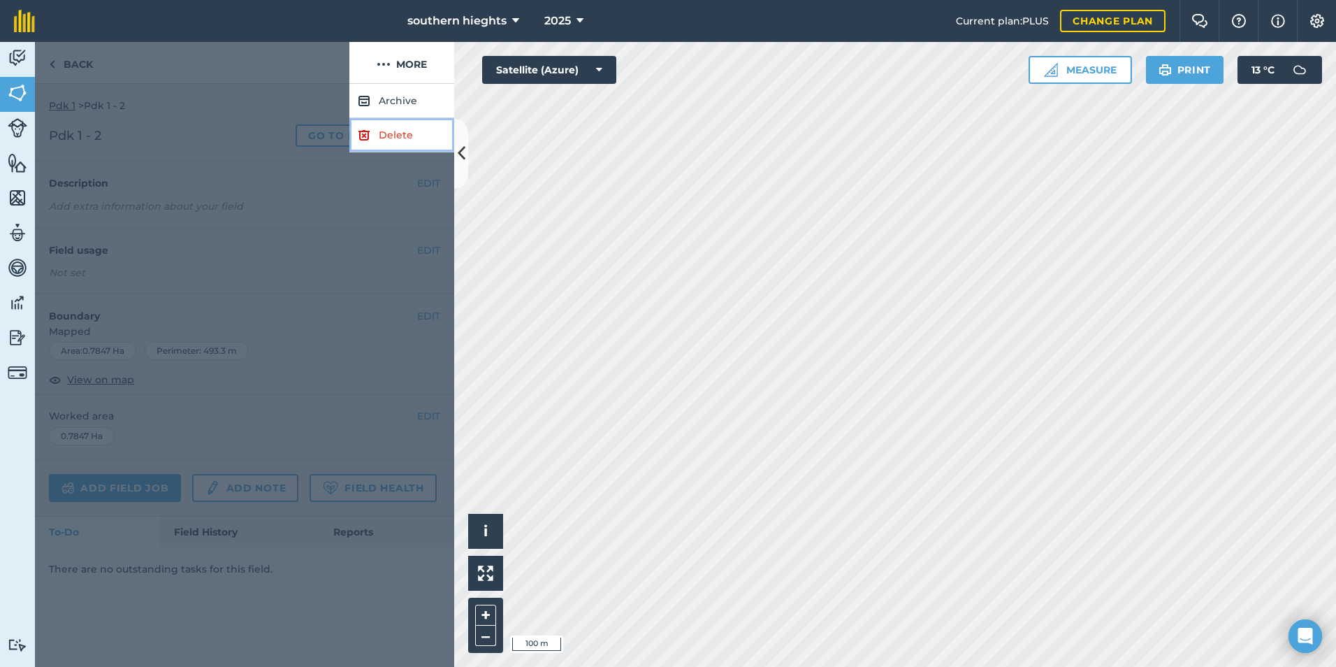
click at [370, 141] on link "Delete" at bounding box center [401, 135] width 105 height 34
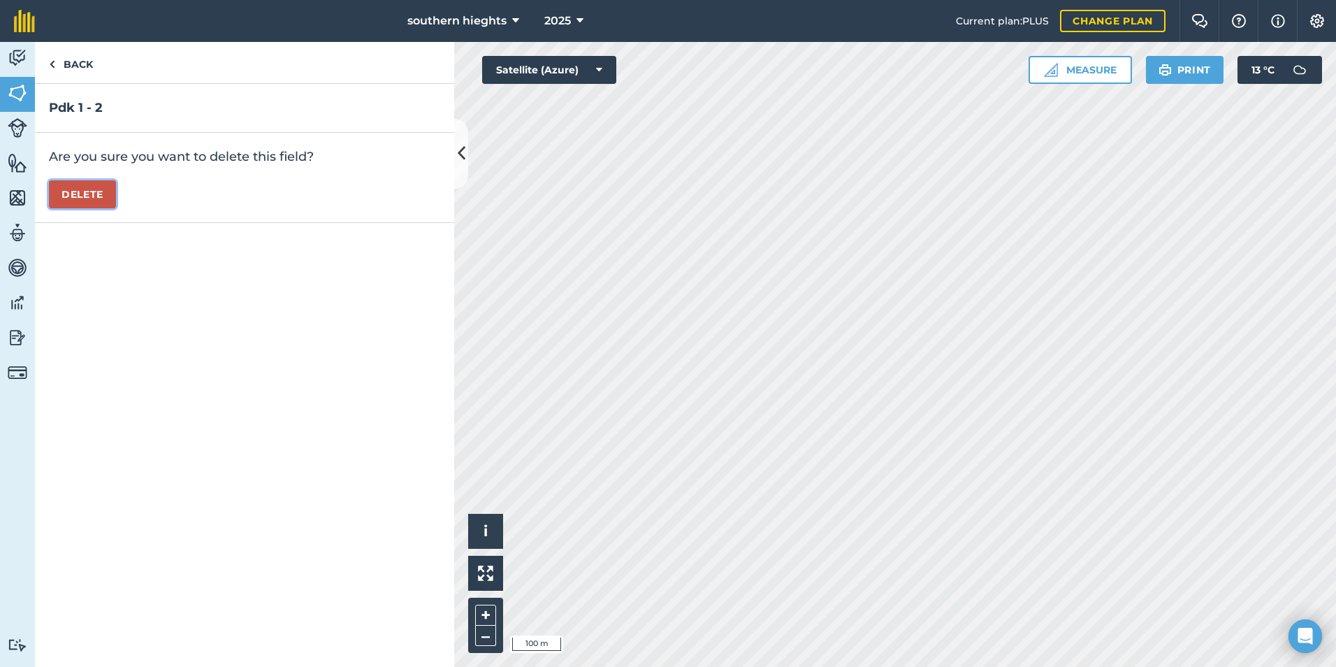
click at [80, 196] on button "Delete" at bounding box center [82, 194] width 67 height 28
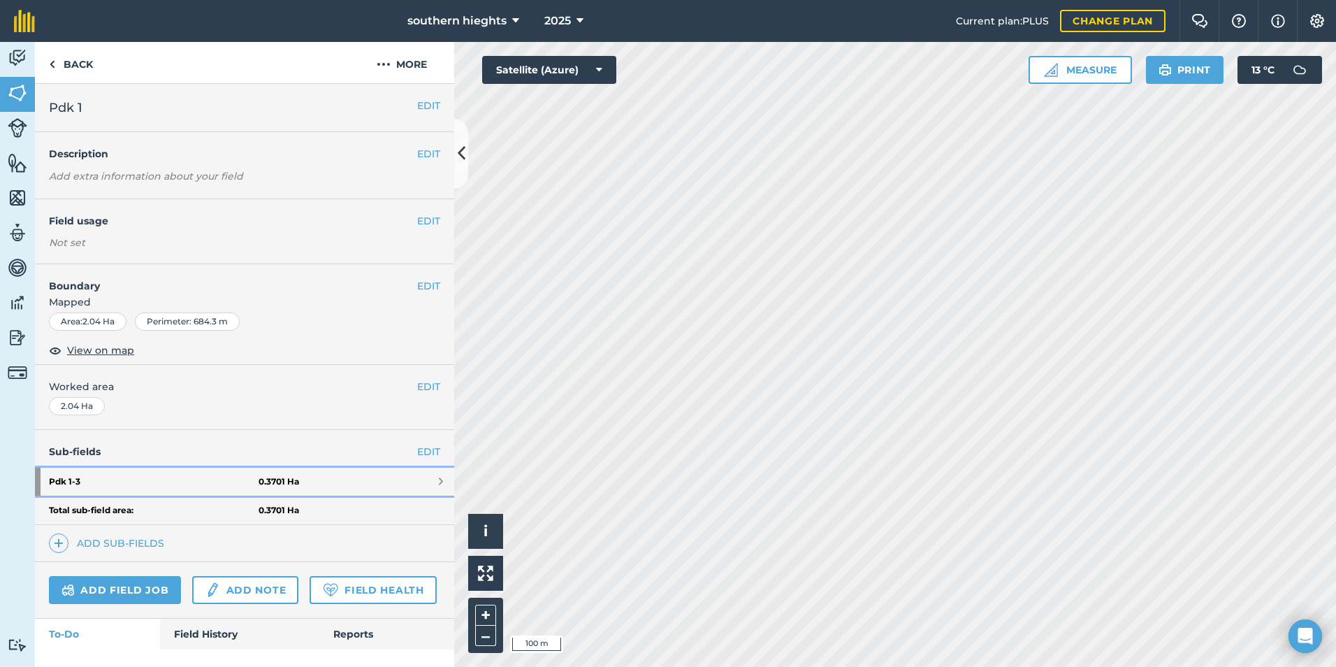
click at [301, 483] on link "Pdk 1 - 3 0.3701 Ha" at bounding box center [244, 482] width 419 height 28
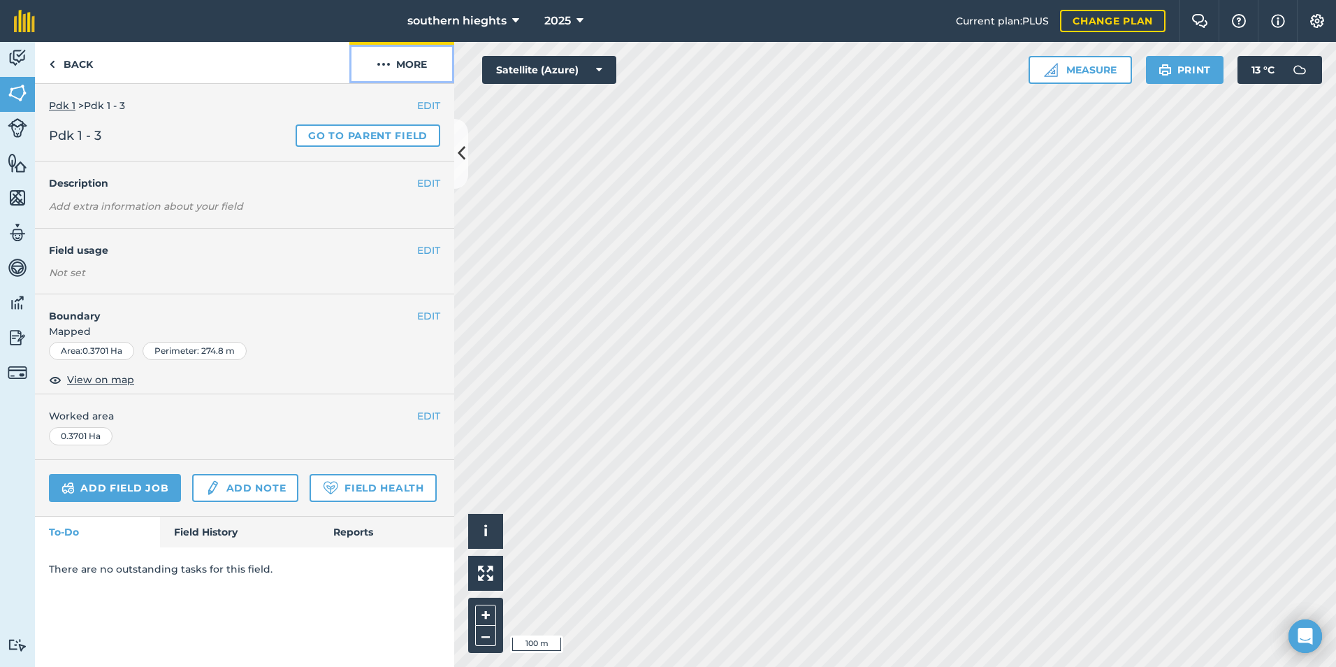
click at [414, 75] on button "More" at bounding box center [401, 62] width 105 height 41
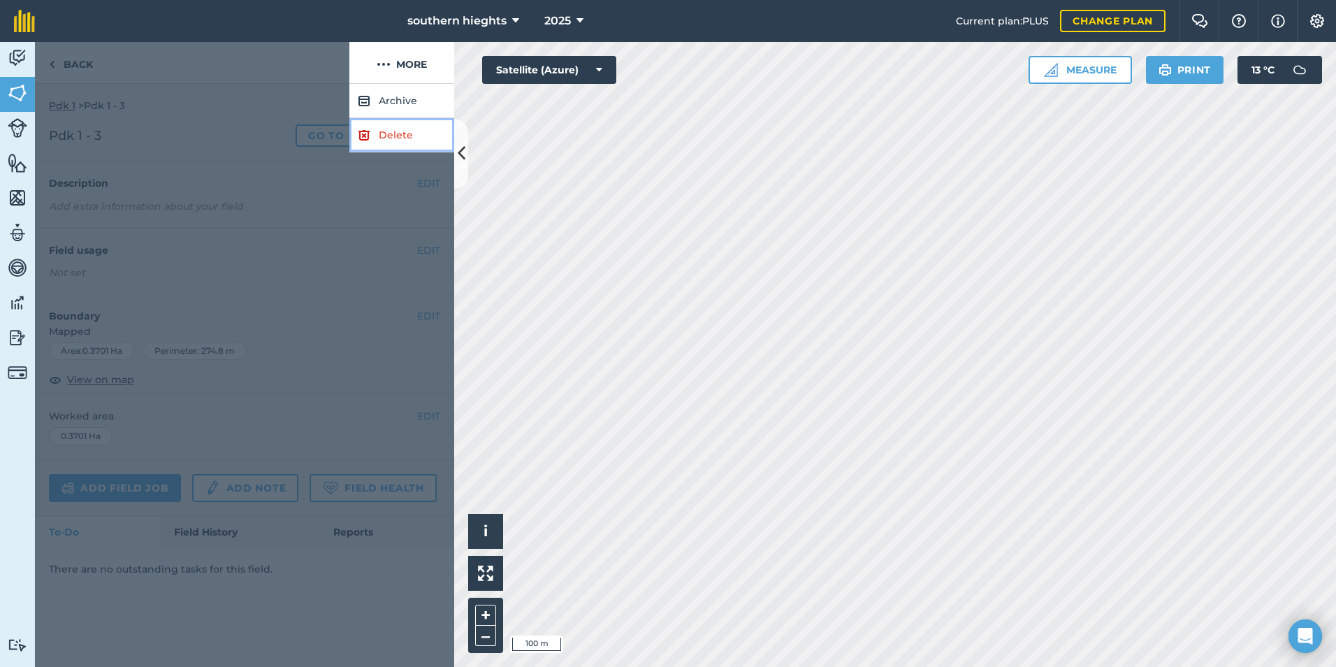
click at [384, 137] on link "Delete" at bounding box center [401, 135] width 105 height 34
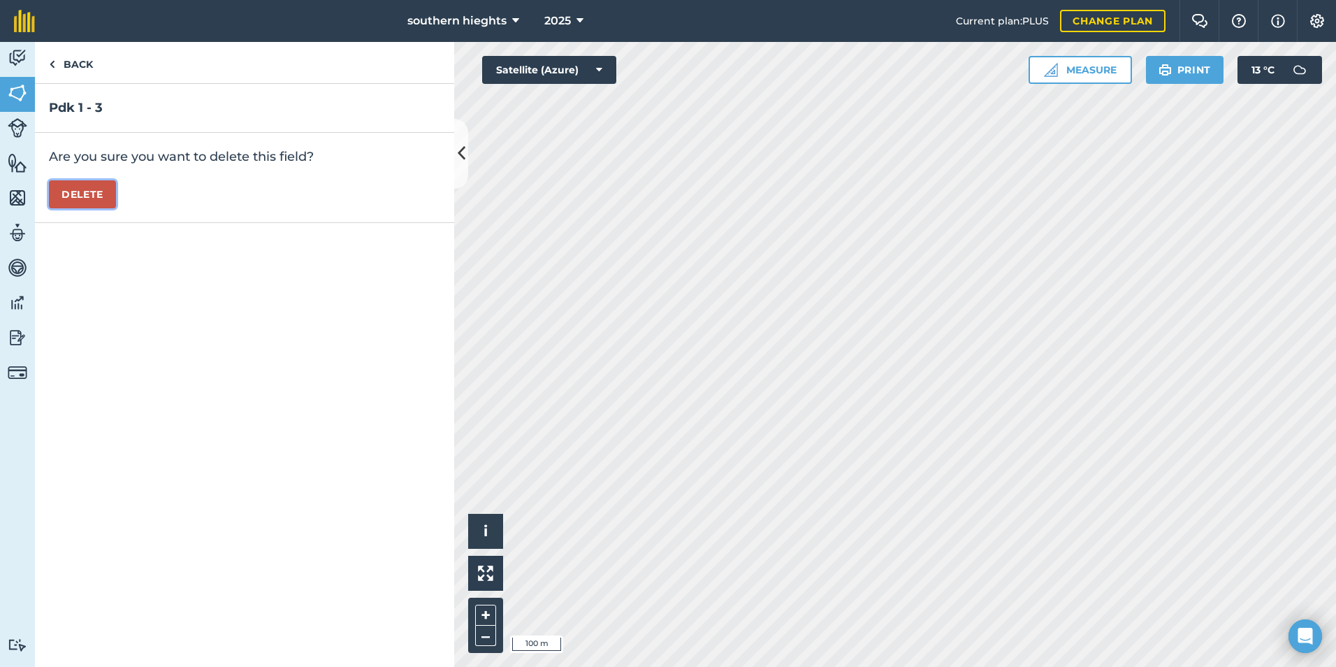
click at [85, 196] on button "Delete" at bounding box center [82, 194] width 67 height 28
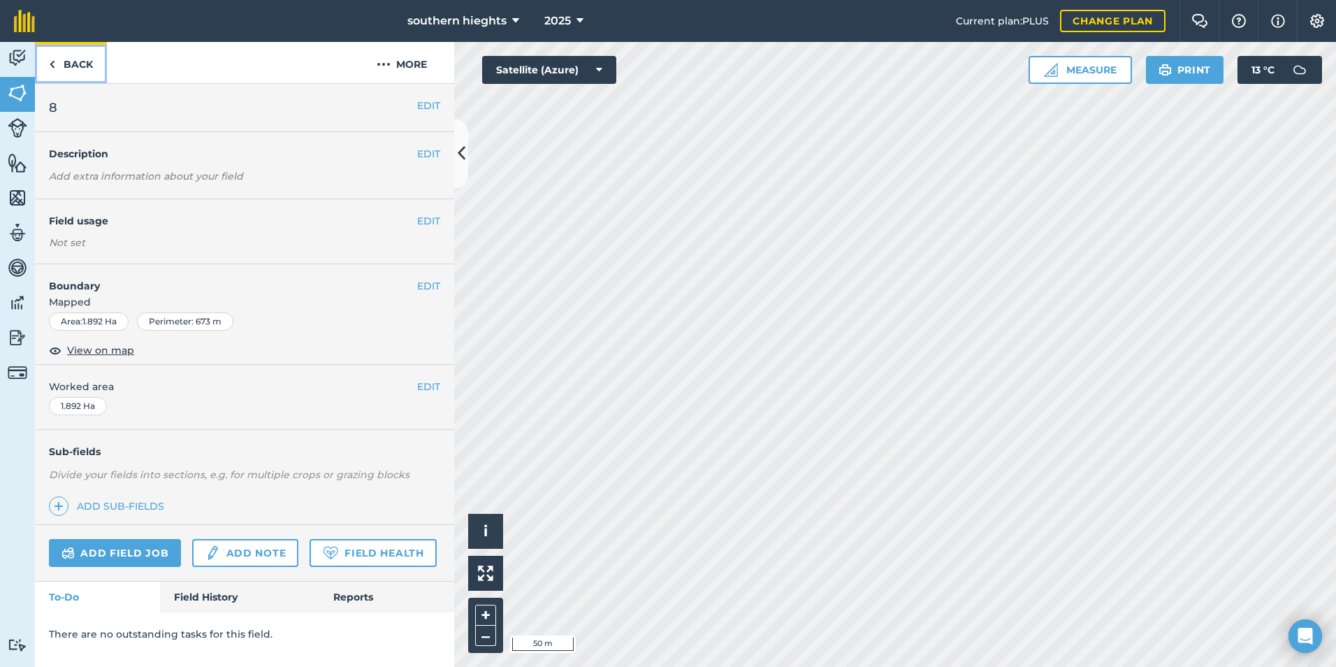
click at [55, 63] on img at bounding box center [52, 64] width 6 height 17
click at [62, 57] on link "Back" at bounding box center [71, 62] width 72 height 41
click at [152, 505] on link "Add sub-fields" at bounding box center [109, 506] width 121 height 20
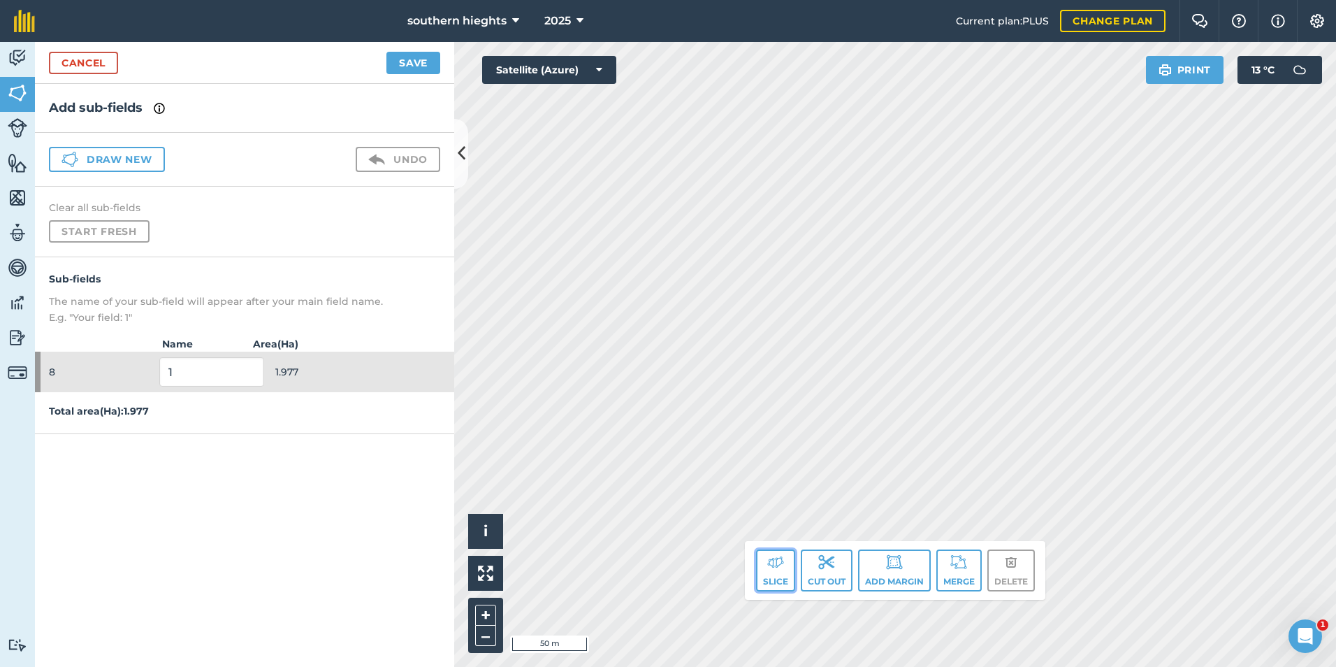
click at [777, 579] on button "Slice" at bounding box center [775, 570] width 39 height 42
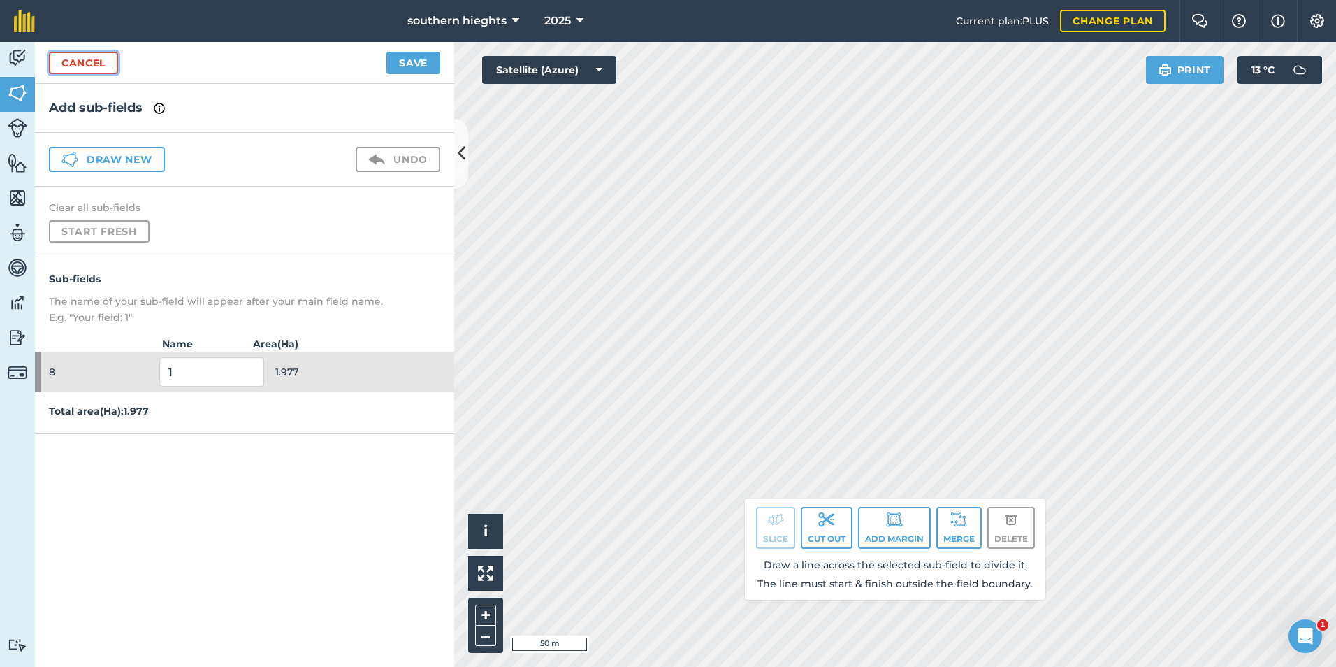
click at [82, 59] on link "Cancel" at bounding box center [83, 63] width 69 height 22
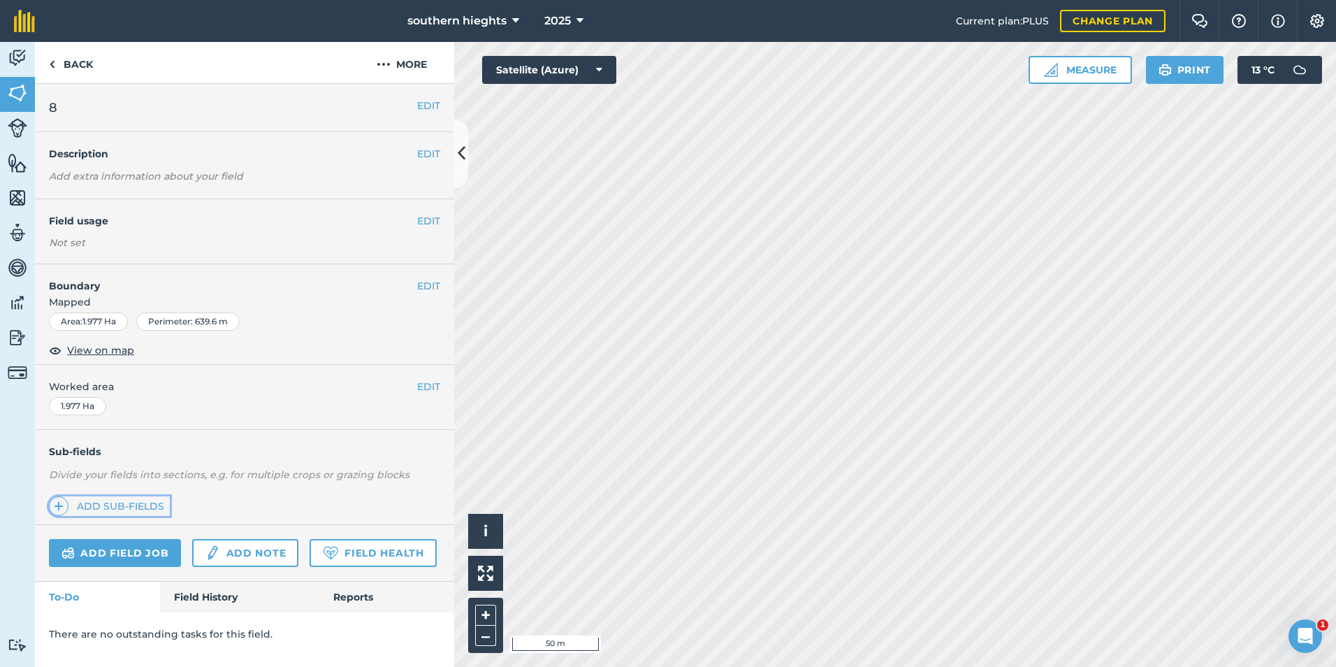
click at [136, 503] on link "Add sub-fields" at bounding box center [109, 506] width 121 height 20
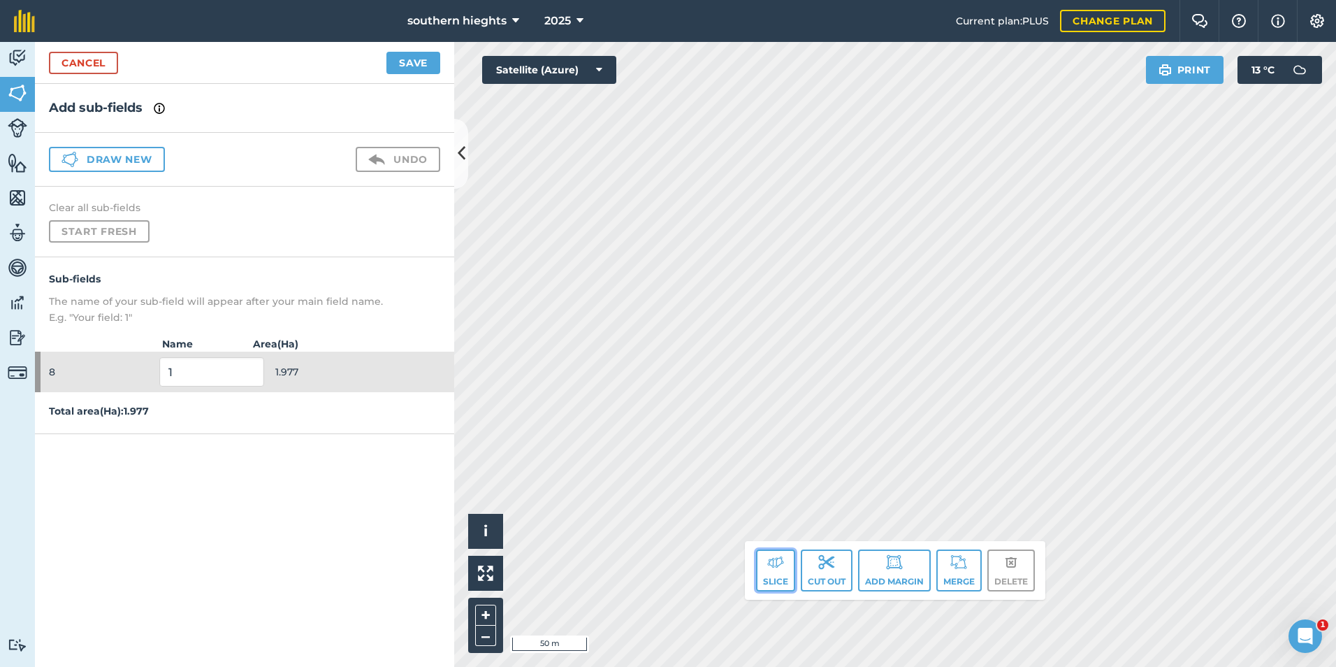
click at [778, 570] on img at bounding box center [775, 562] width 17 height 17
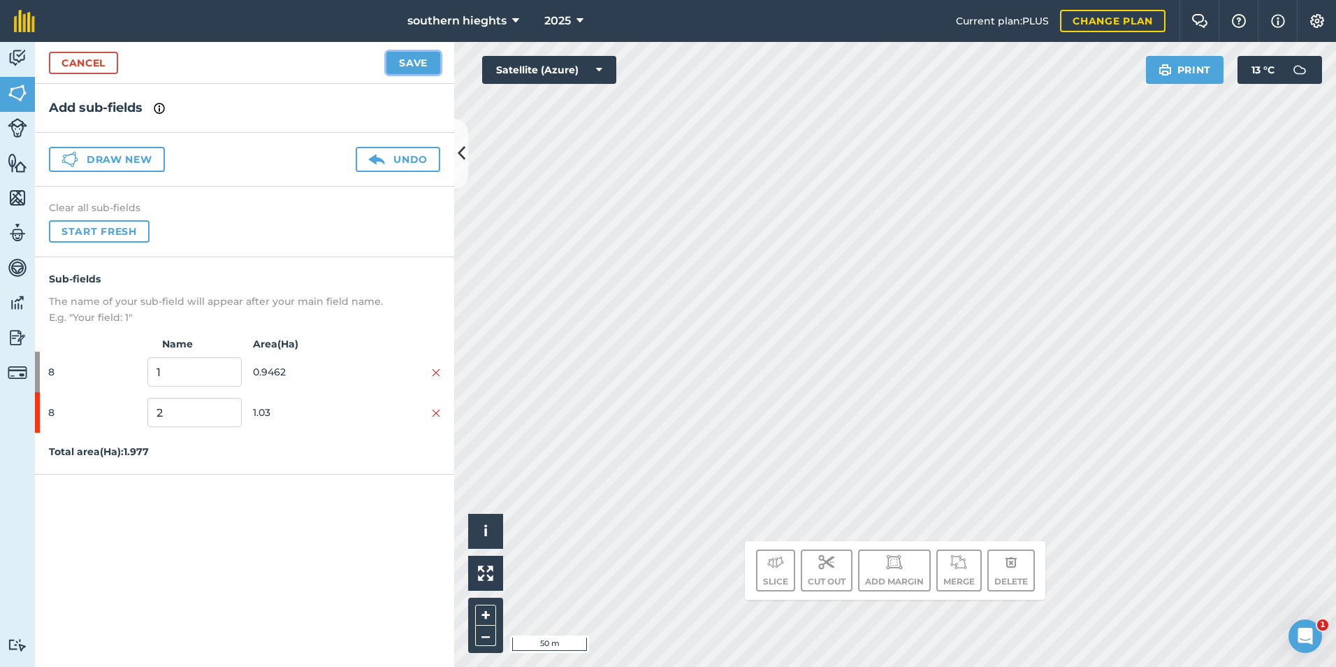
click at [410, 66] on button "Save" at bounding box center [414, 63] width 54 height 22
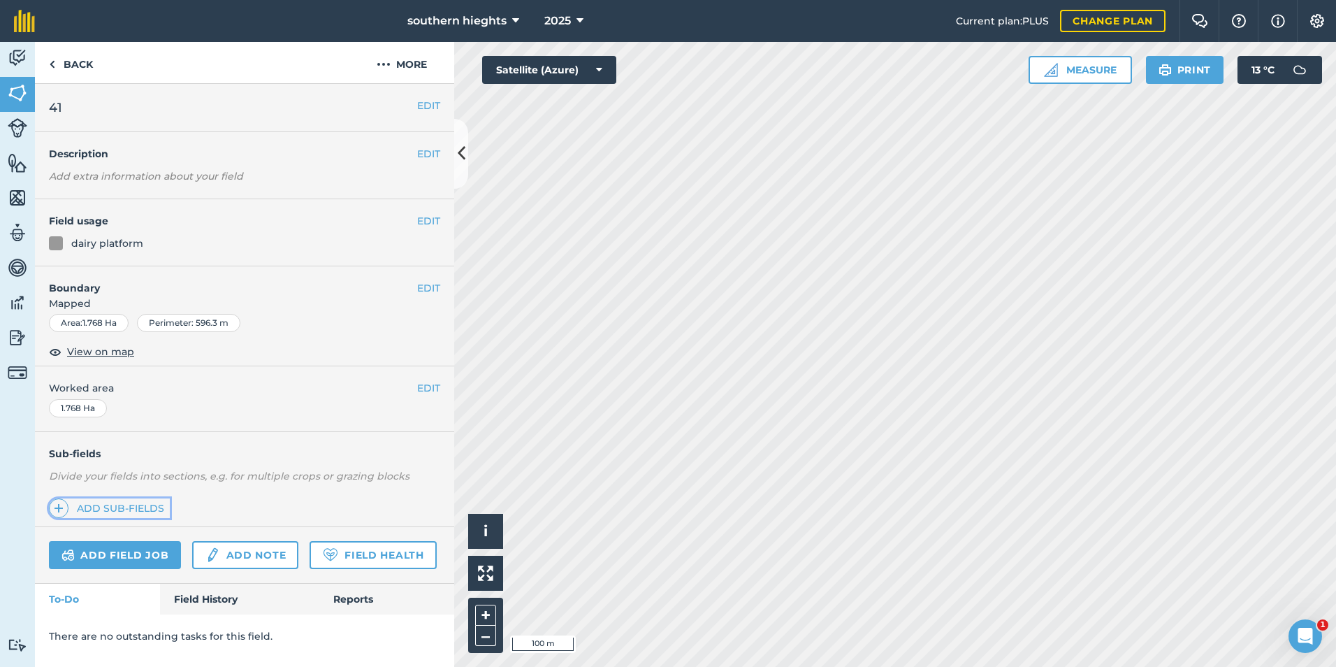
click at [154, 507] on link "Add sub-fields" at bounding box center [109, 508] width 121 height 20
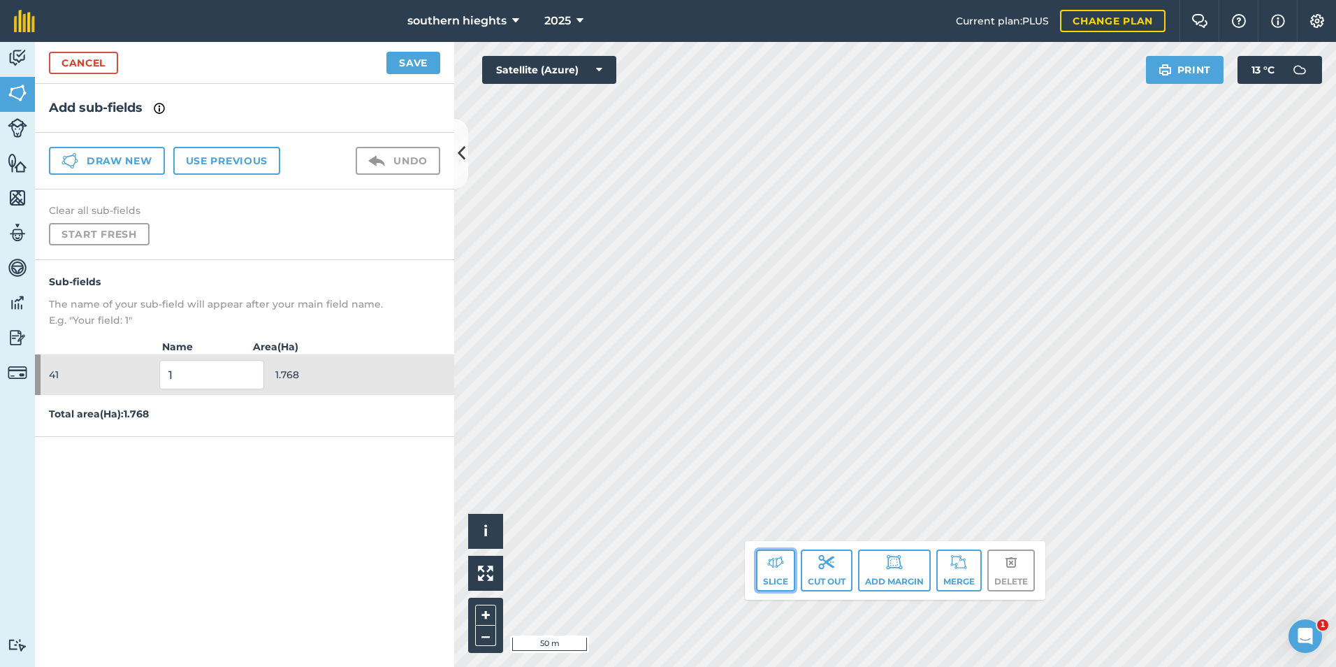
click at [777, 570] on button "Slice" at bounding box center [775, 570] width 39 height 42
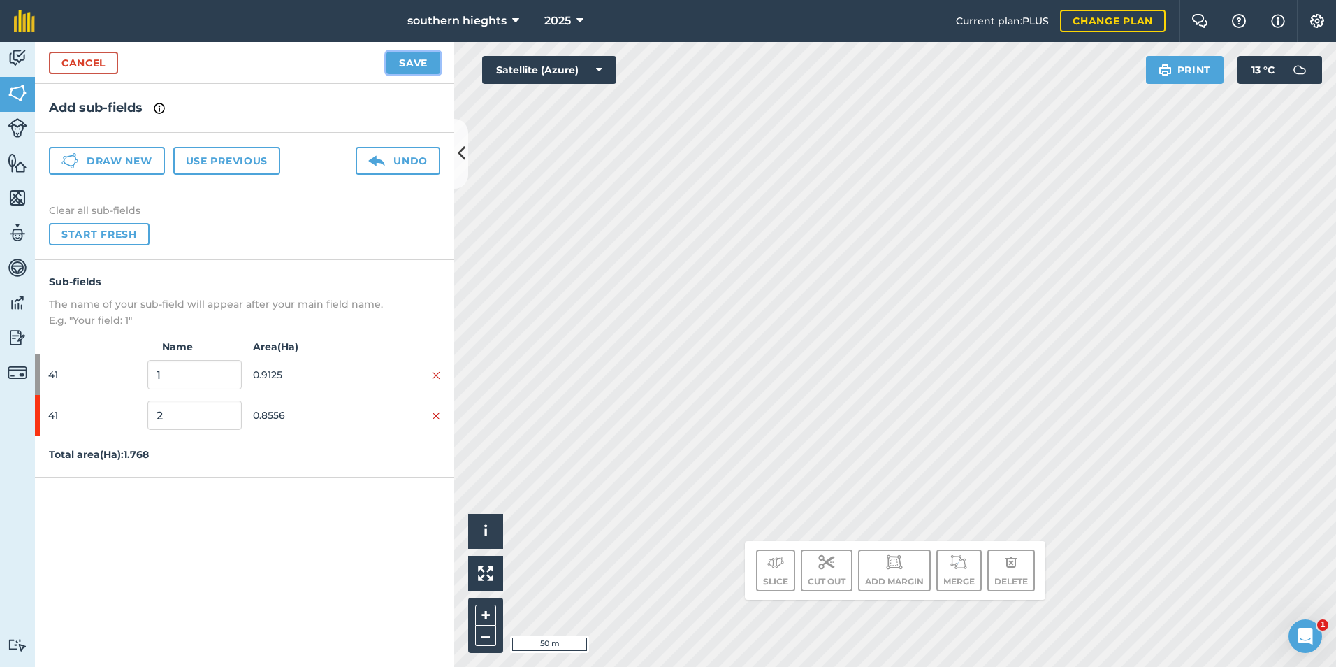
click at [409, 64] on button "Save" at bounding box center [414, 63] width 54 height 22
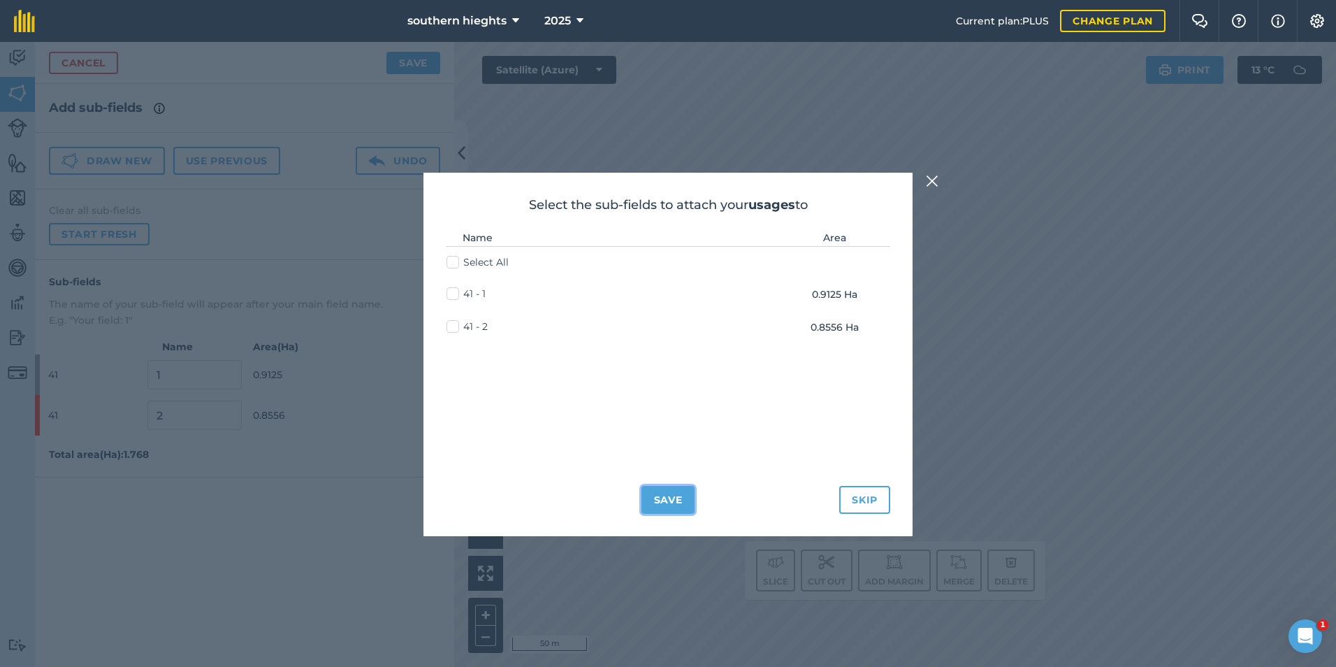
click at [658, 503] on button "Save" at bounding box center [669, 500] width 54 height 28
